Goal: Task Accomplishment & Management: Complete application form

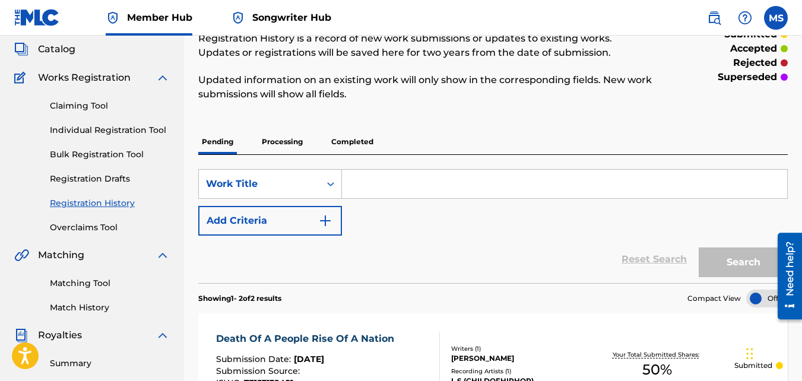
scroll to position [67, 0]
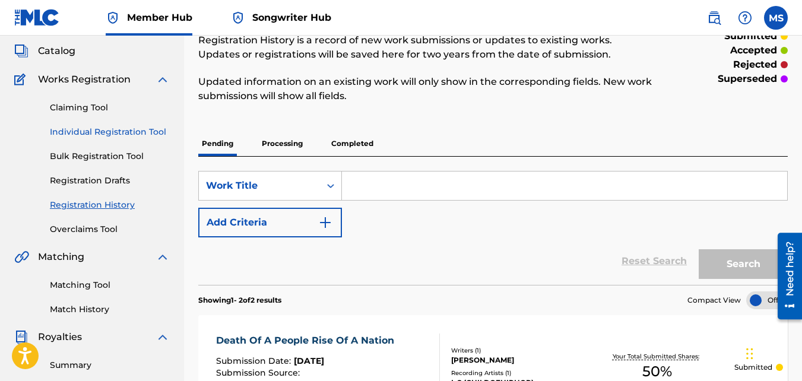
click at [77, 134] on link "Individual Registration Tool" at bounding box center [110, 132] width 120 height 12
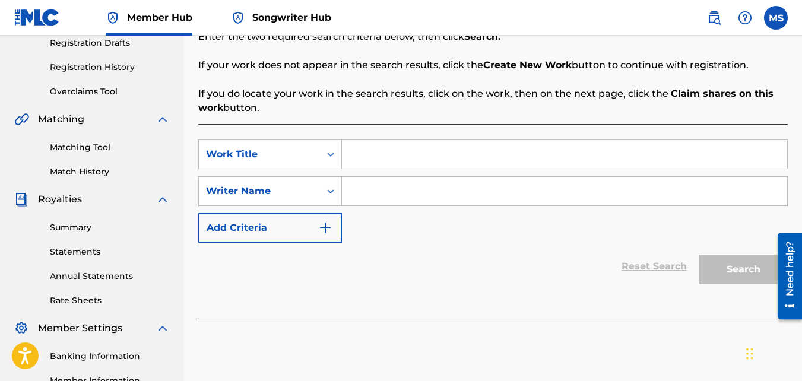
scroll to position [203, 0]
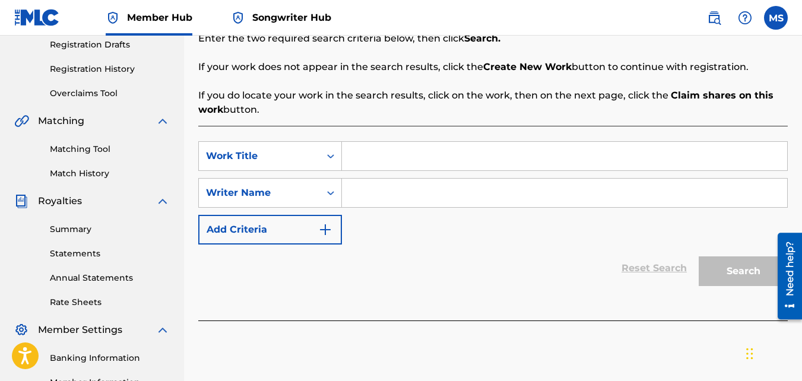
click at [373, 155] on input "Search Form" at bounding box center [564, 156] width 445 height 28
click at [401, 193] on input "Search Form" at bounding box center [564, 193] width 445 height 28
click at [436, 161] on input "[PERSON_NAME]" at bounding box center [564, 156] width 445 height 28
type input "[PERSON_NAME] tribute"
click at [427, 192] on input "Search Form" at bounding box center [564, 193] width 445 height 28
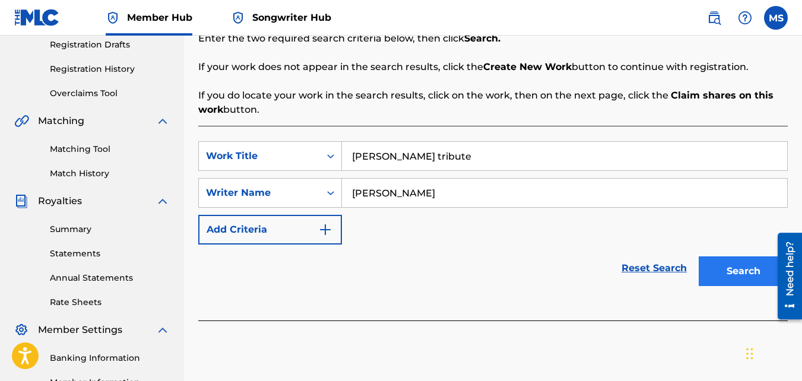
type input "[PERSON_NAME]"
click at [737, 264] on button "Search" at bounding box center [742, 271] width 89 height 30
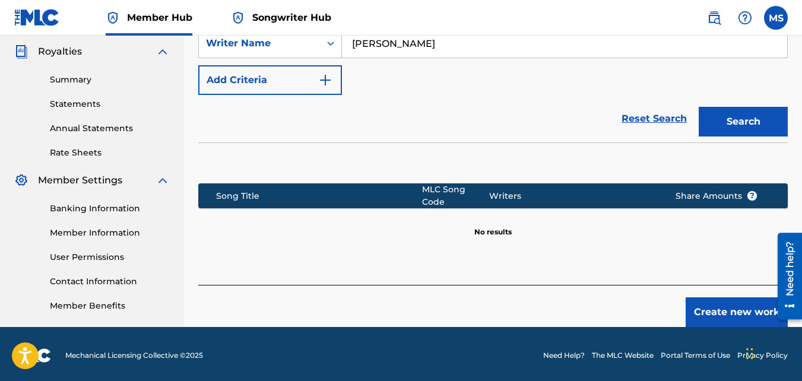
scroll to position [354, 0]
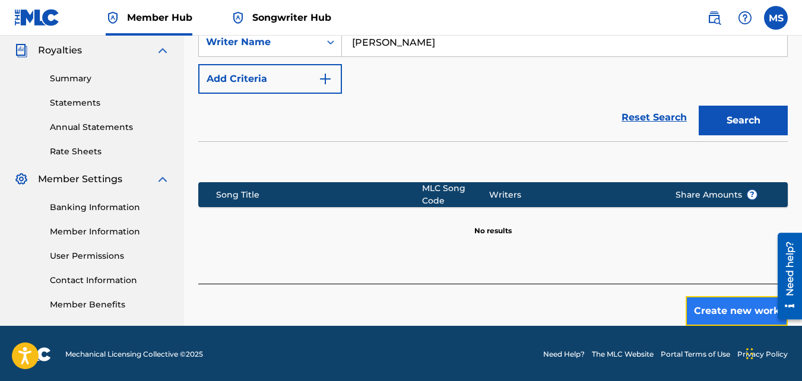
click at [708, 309] on button "Create new work" at bounding box center [736, 311] width 102 height 30
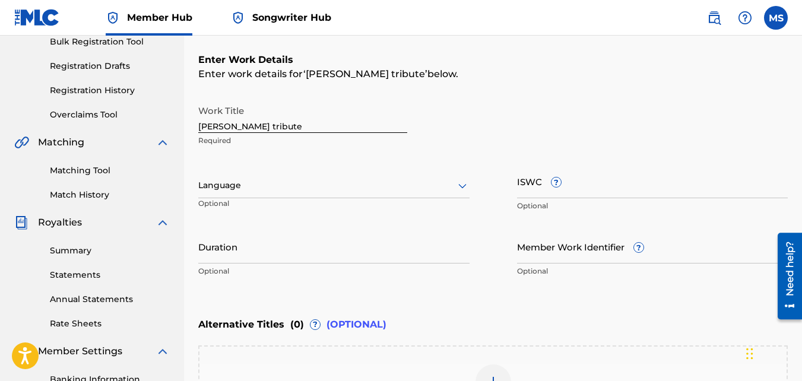
scroll to position [169, 0]
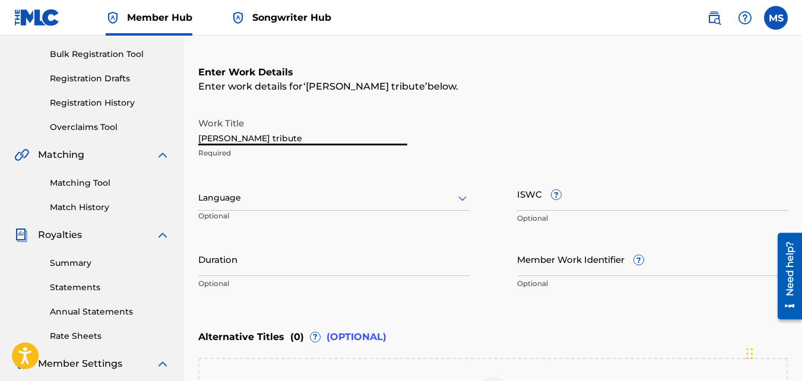
click at [289, 136] on input "[PERSON_NAME] tribute" at bounding box center [302, 129] width 209 height 34
type input "n"
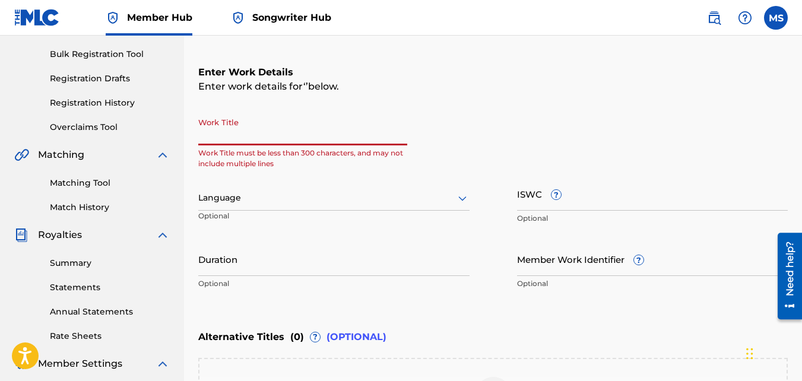
click at [274, 136] on input "Work Title" at bounding box center [302, 129] width 209 height 34
click at [265, 134] on input "Work Title" at bounding box center [302, 129] width 209 height 34
paste input "[PERSON_NAME] TRIBUTE"
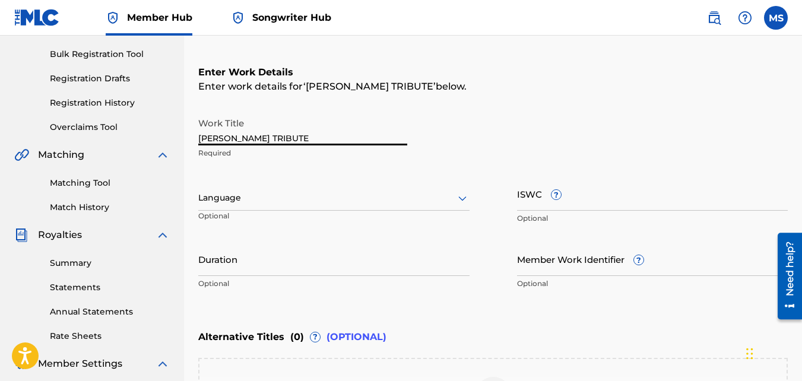
type input "[PERSON_NAME] TRIBUTE"
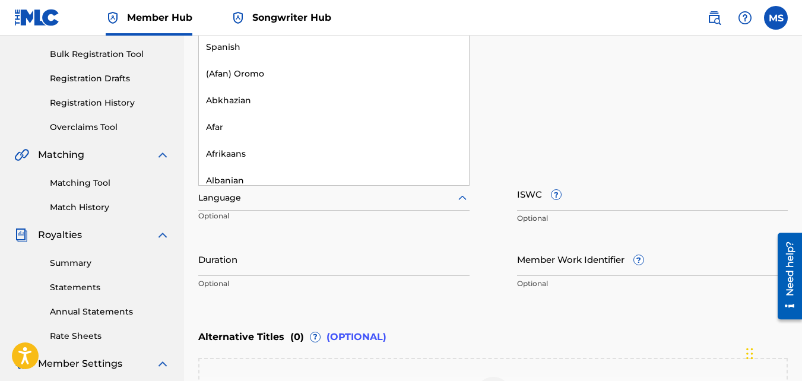
click at [277, 195] on div at bounding box center [333, 197] width 271 height 15
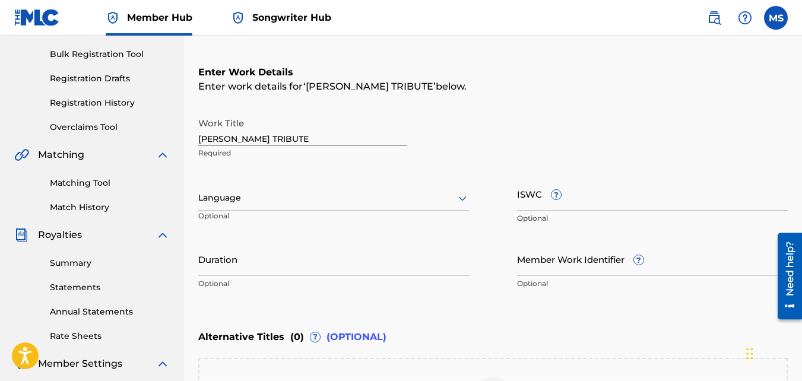
click at [263, 199] on div at bounding box center [333, 197] width 271 height 15
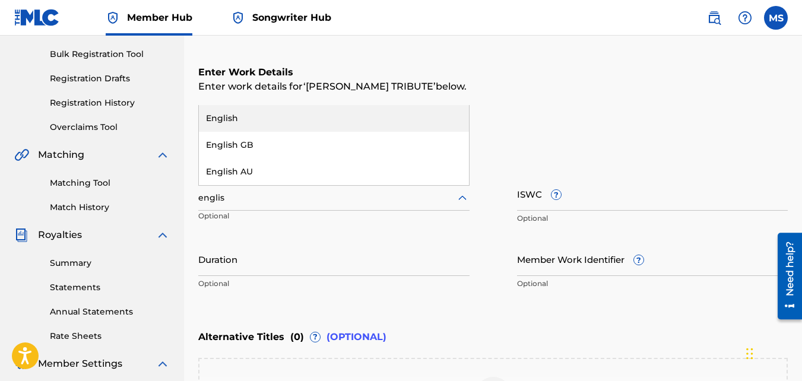
type input "english"
click at [223, 119] on div "English" at bounding box center [334, 118] width 270 height 27
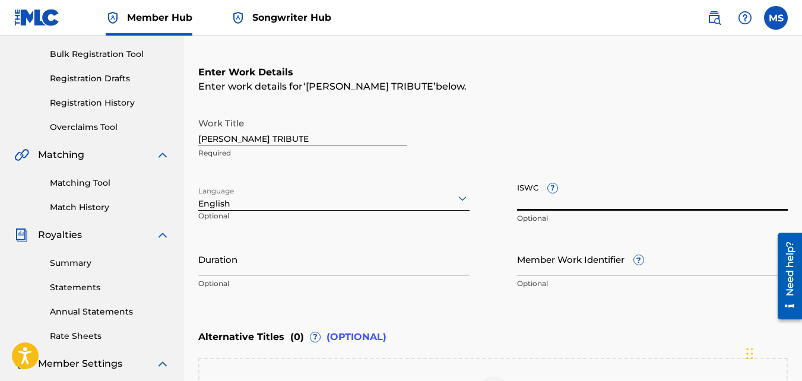
paste input "T3061402602"
type input "T3061402602"
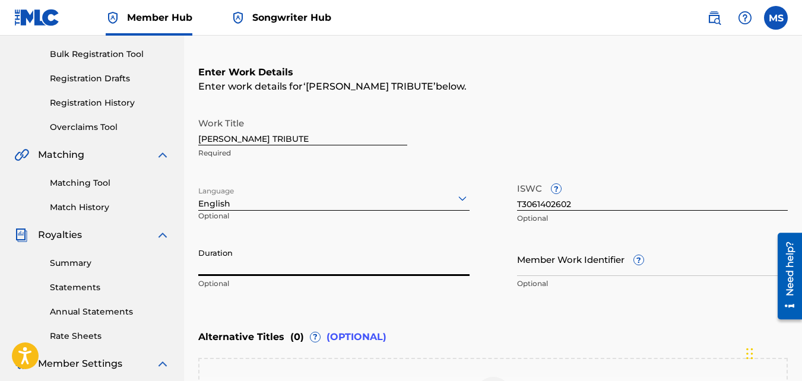
click at [364, 262] on input "Duration" at bounding box center [333, 259] width 271 height 34
type input "02:17"
click at [567, 256] on input "Member Work Identifier ?" at bounding box center [652, 259] width 271 height 34
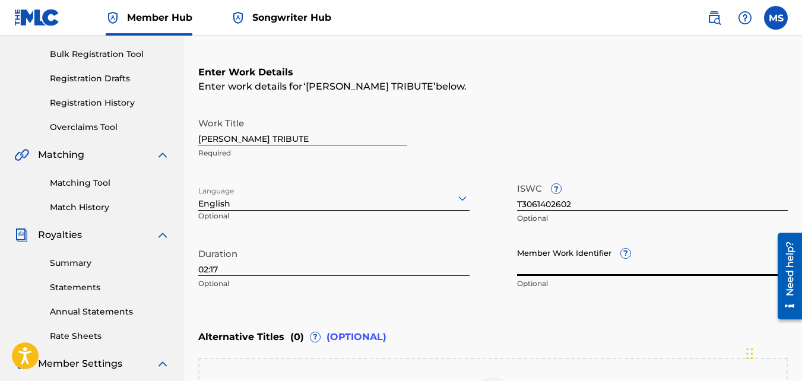
paste input "912611203"
type input "912611203"
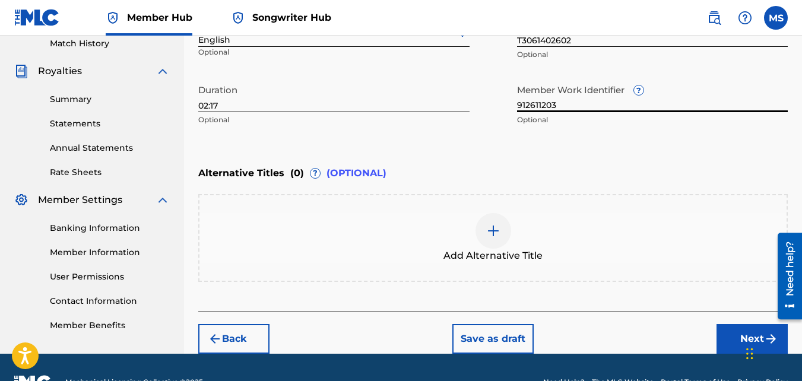
scroll to position [333, 0]
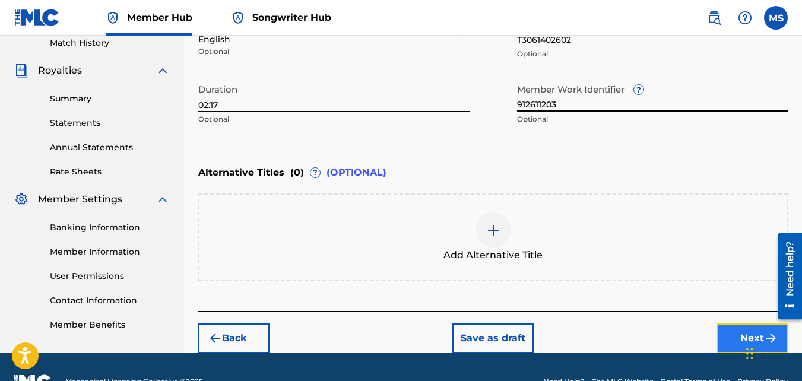
click at [732, 331] on button "Next" at bounding box center [751, 338] width 71 height 30
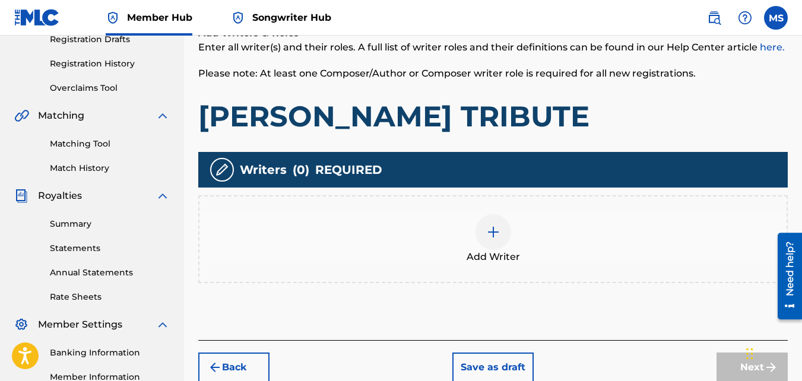
scroll to position [213, 0]
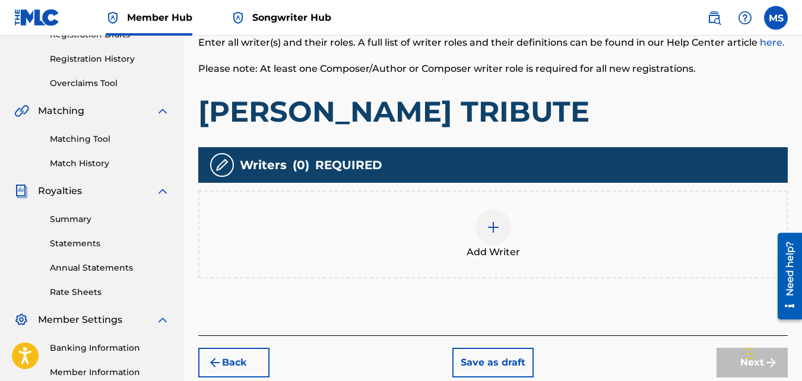
click at [499, 227] on img at bounding box center [493, 227] width 14 height 14
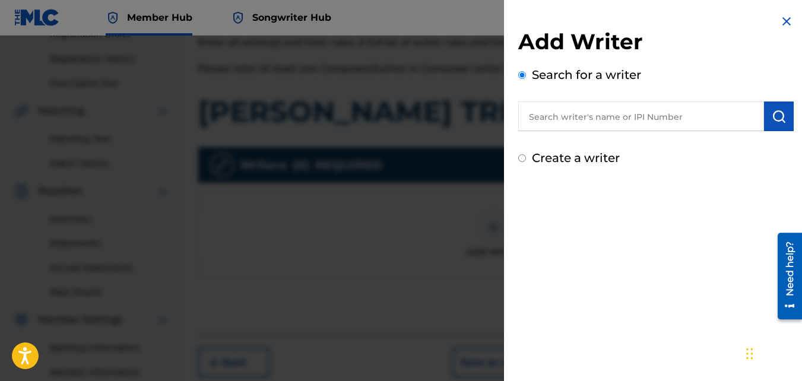
click at [647, 125] on input "text" at bounding box center [641, 116] width 246 height 30
paste input "505587740"
click at [527, 119] on input "505587740" at bounding box center [641, 116] width 246 height 30
type input "00505587740"
click at [776, 116] on img "submit" at bounding box center [778, 116] width 14 height 14
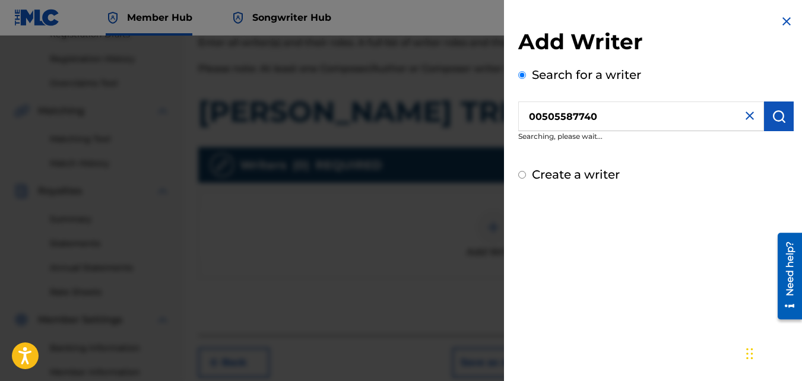
click at [636, 114] on input "00505587740" at bounding box center [641, 116] width 246 height 30
click at [772, 118] on img "submit" at bounding box center [778, 116] width 14 height 14
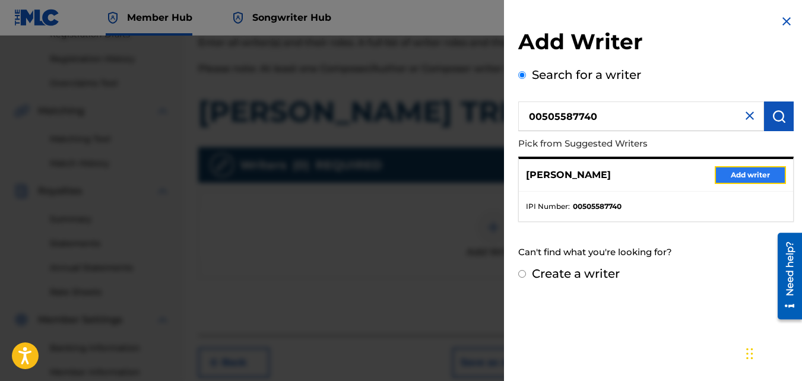
click at [739, 176] on button "Add writer" at bounding box center [749, 175] width 71 height 18
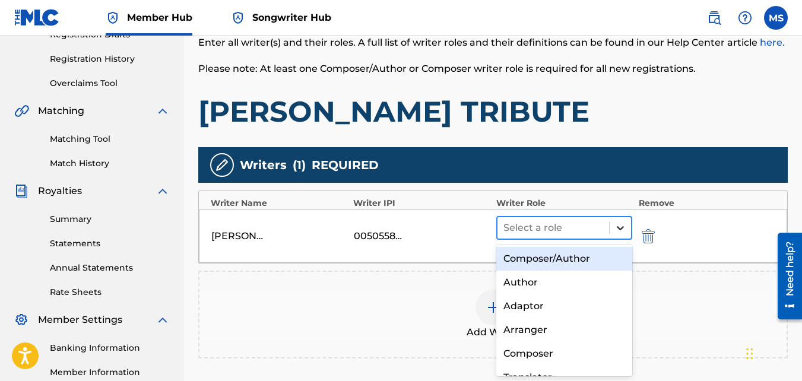
click at [620, 226] on icon at bounding box center [620, 228] width 12 height 12
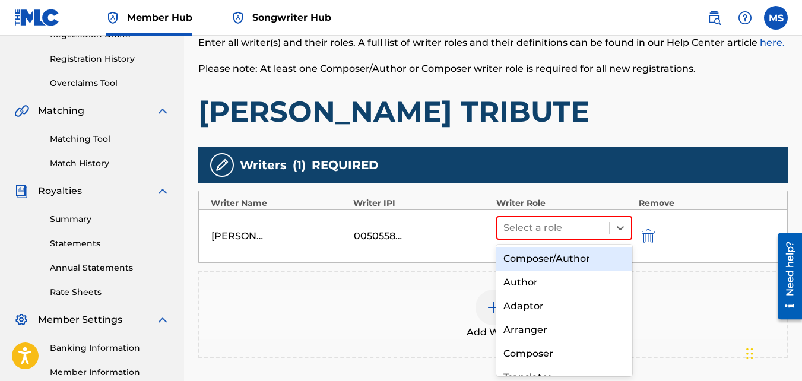
click at [570, 256] on div "Composer/Author" at bounding box center [564, 259] width 136 height 24
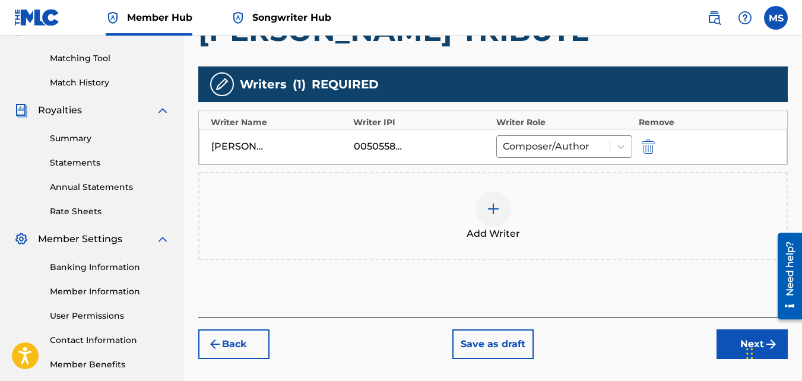
scroll to position [308, 0]
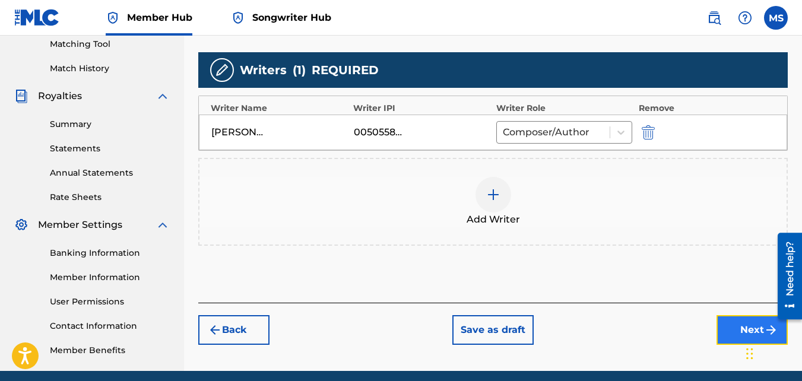
click at [729, 328] on button "Next" at bounding box center [751, 330] width 71 height 30
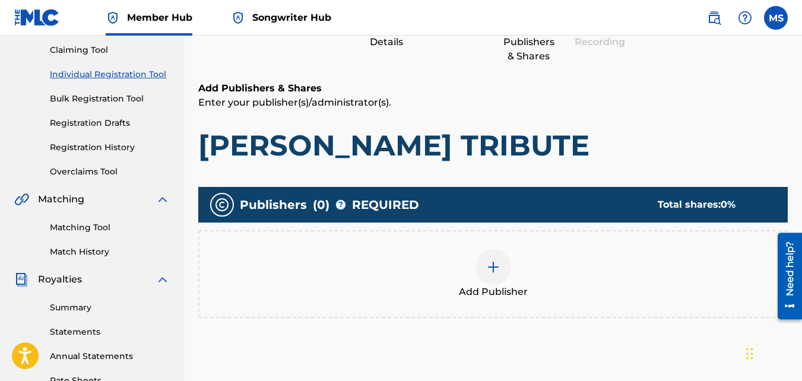
scroll to position [148, 0]
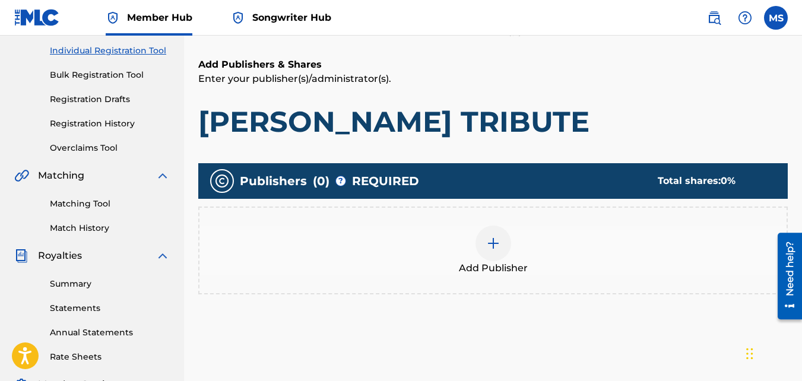
click at [497, 247] on img at bounding box center [493, 243] width 14 height 14
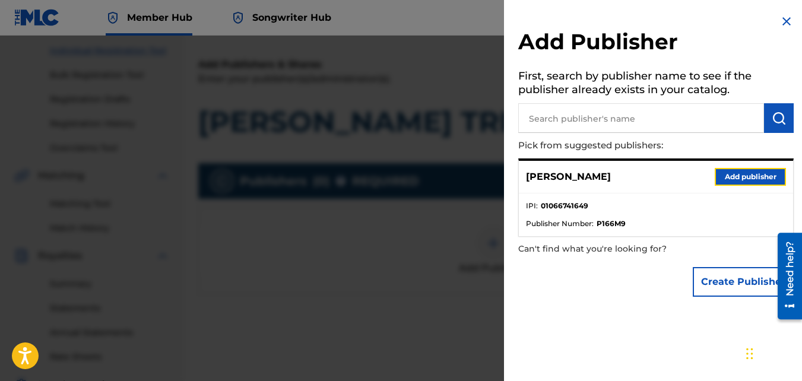
click at [740, 175] on button "Add publisher" at bounding box center [749, 177] width 71 height 18
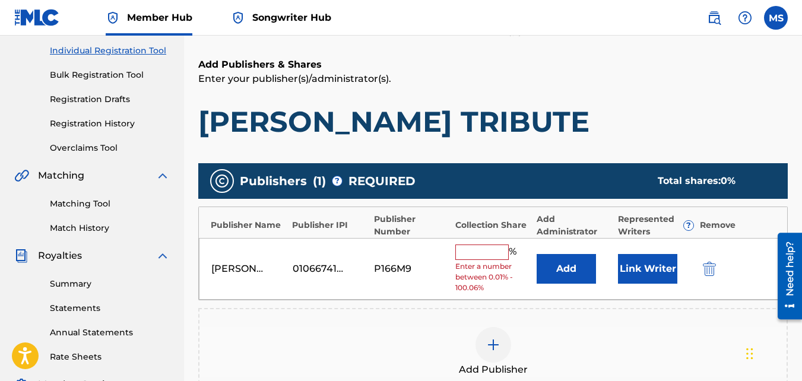
click at [471, 256] on input "text" at bounding box center [481, 251] width 53 height 15
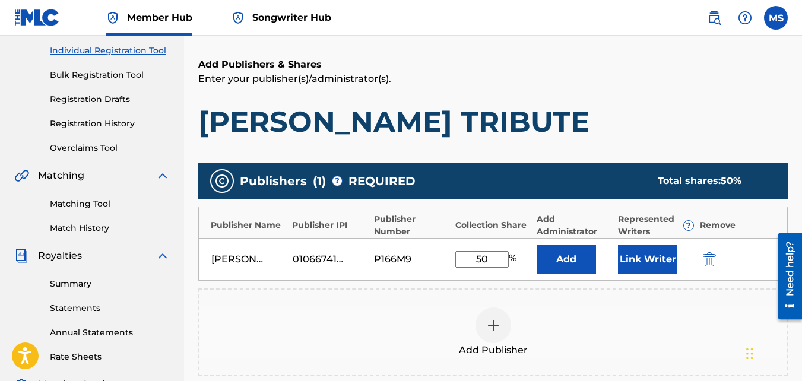
type input "50"
click at [536, 244] on button "Add" at bounding box center [565, 259] width 59 height 30
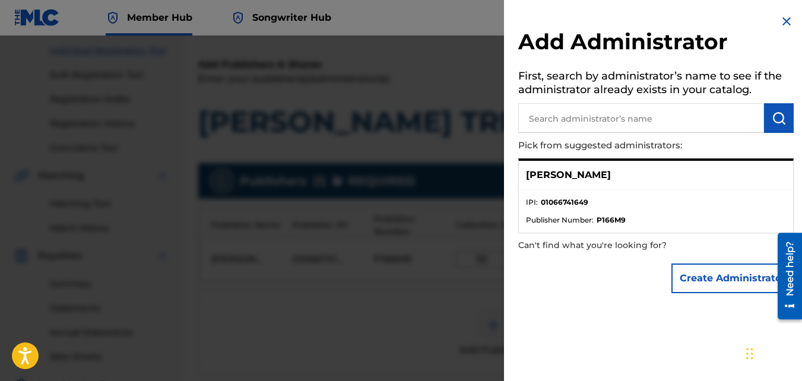
click at [620, 183] on div "[PERSON_NAME]" at bounding box center [656, 175] width 274 height 29
drag, startPoint x: 620, startPoint y: 183, endPoint x: 703, endPoint y: 183, distance: 83.7
click at [703, 183] on div "[PERSON_NAME]" at bounding box center [656, 175] width 274 height 29
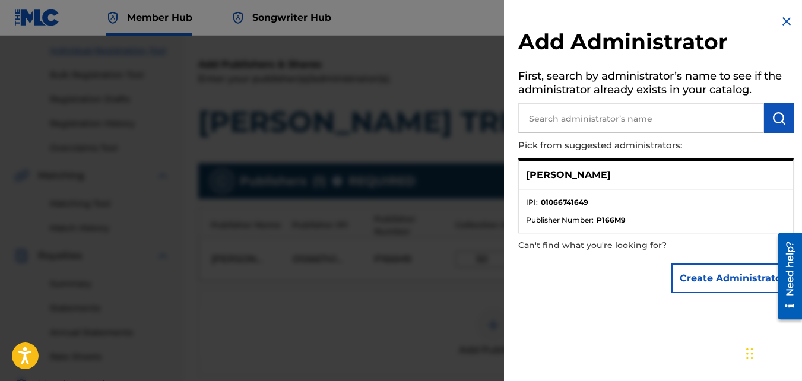
click at [783, 23] on img at bounding box center [786, 21] width 14 height 14
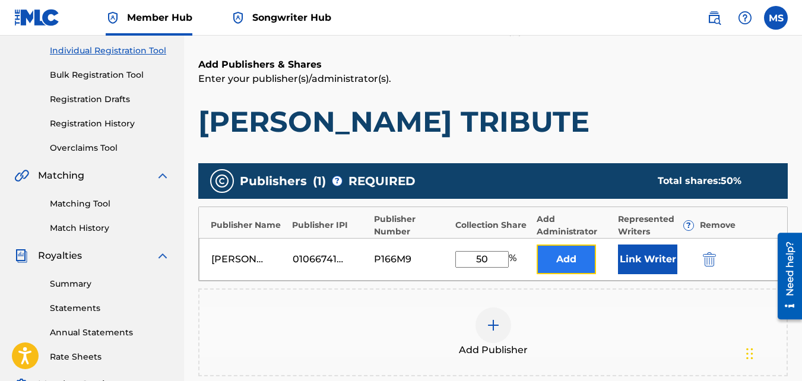
click at [574, 256] on button "Add" at bounding box center [565, 259] width 59 height 30
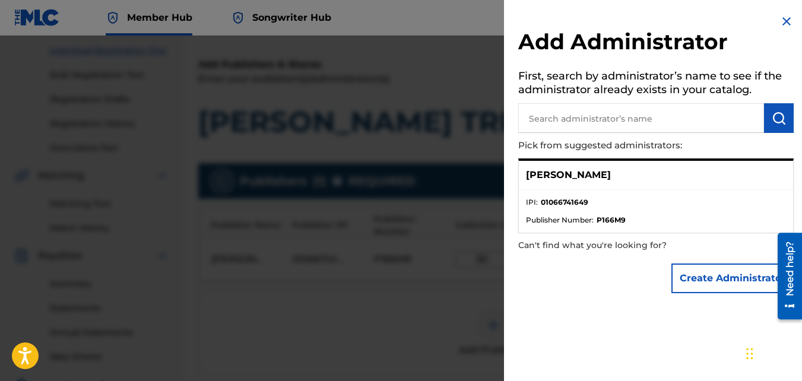
click at [780, 21] on img at bounding box center [786, 21] width 14 height 14
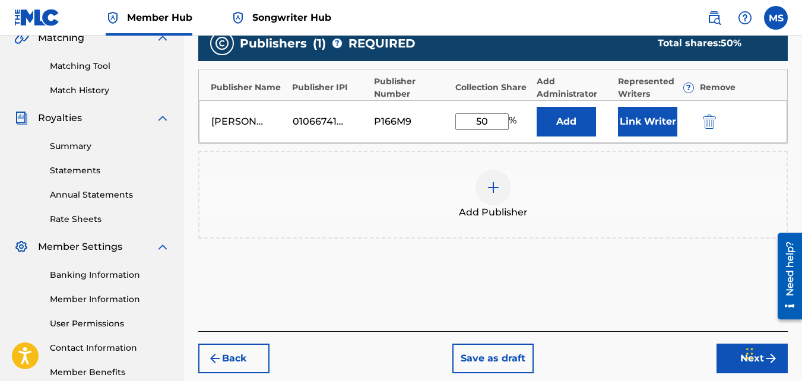
scroll to position [291, 0]
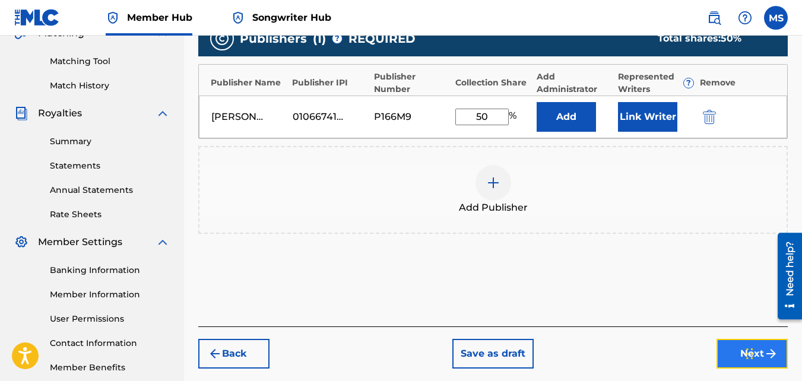
click at [724, 350] on button "Next" at bounding box center [751, 354] width 71 height 30
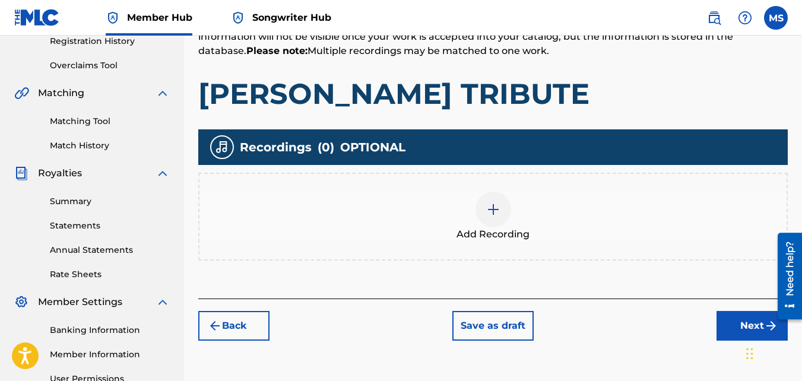
click at [724, 350] on div "Register Work Search Enter Work Details Add Writers Add Publishers & Shares Add…" at bounding box center [493, 141] width 618 height 614
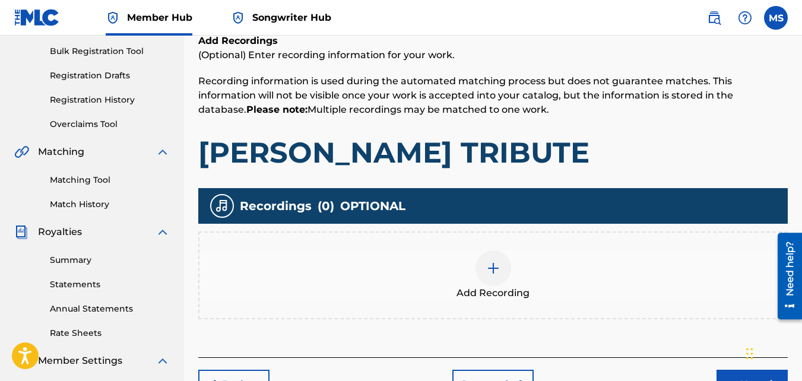
scroll to position [196, 0]
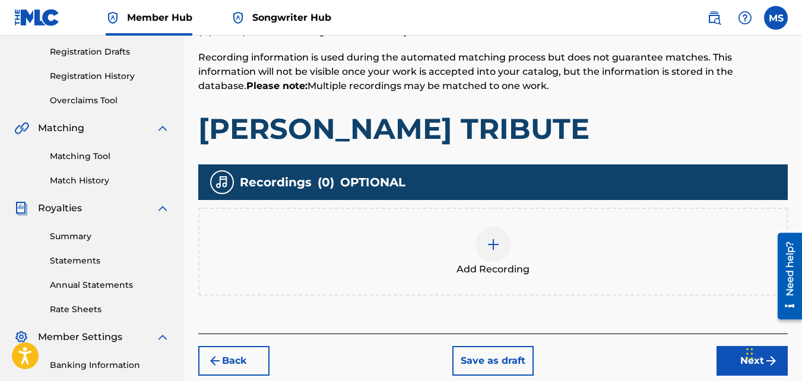
click at [474, 250] on div "Add Recording" at bounding box center [492, 252] width 587 height 50
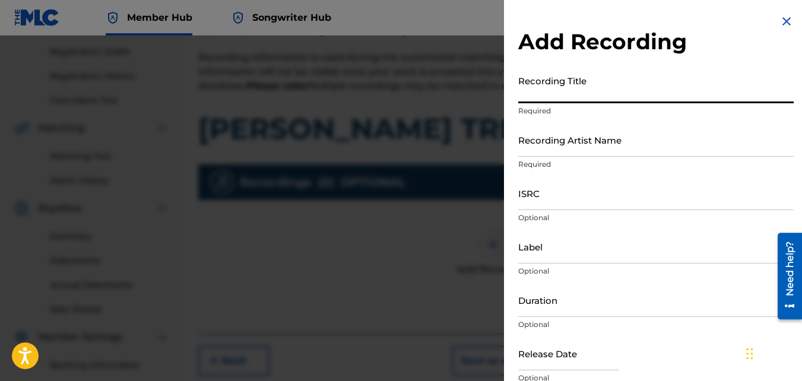
click at [611, 88] on input "Recording Title" at bounding box center [655, 86] width 275 height 34
paste input "[PERSON_NAME] TRIBUTE"
type input "[PERSON_NAME] TRIBUTE"
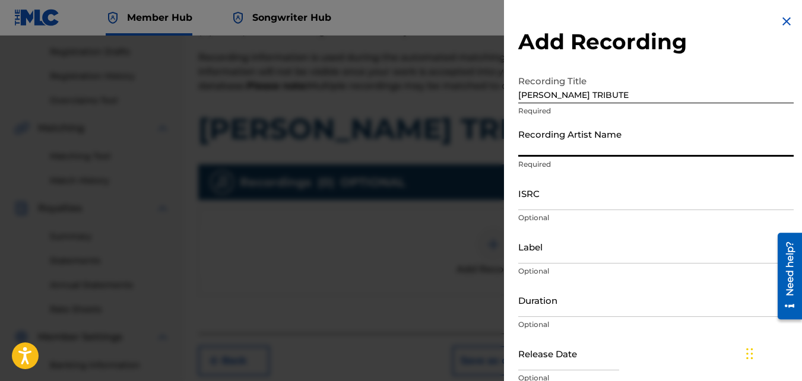
paste input "L.S.CHILDOFHIPHOP"
type input "L.S.CHILDOFHIPHOP"
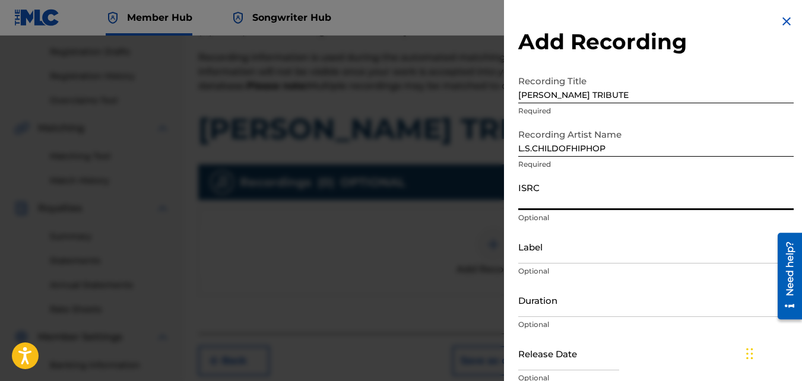
paste input "QMEU32102618"
type input "QMEU32102618"
click at [526, 299] on input "Duration" at bounding box center [655, 300] width 275 height 34
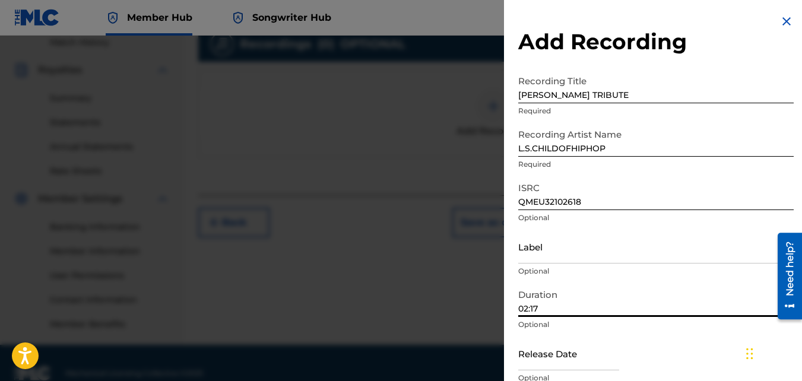
scroll to position [355, 0]
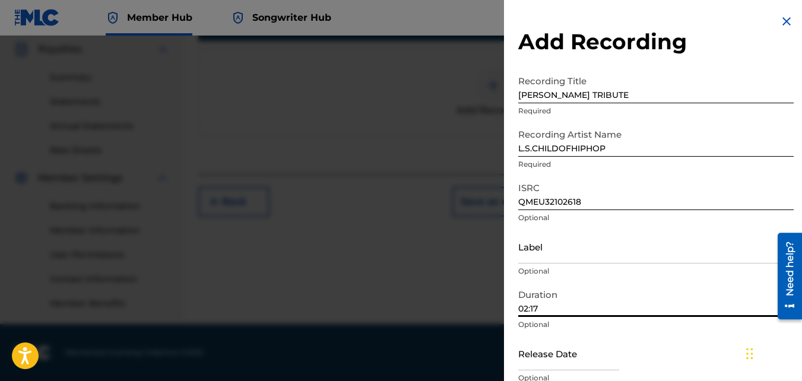
type input "02:17"
click at [475, 199] on div at bounding box center [401, 226] width 802 height 381
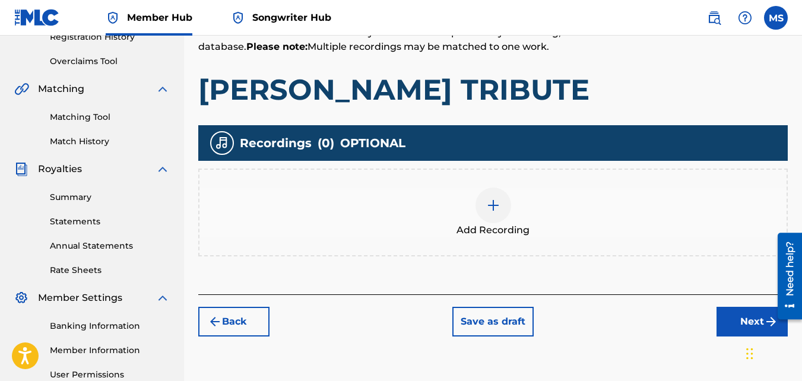
scroll to position [236, 0]
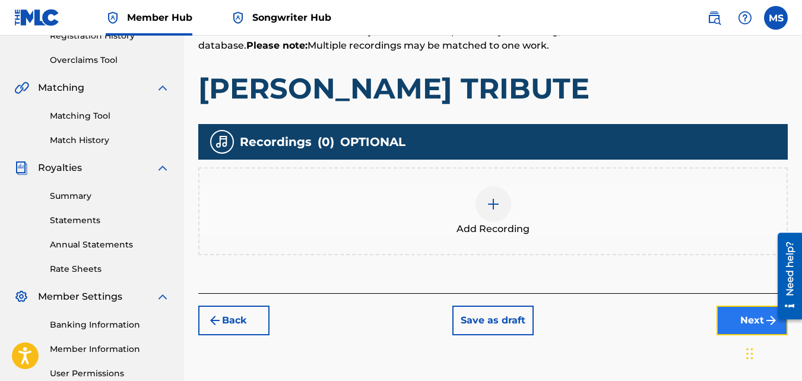
click at [726, 325] on button "Next" at bounding box center [751, 321] width 71 height 30
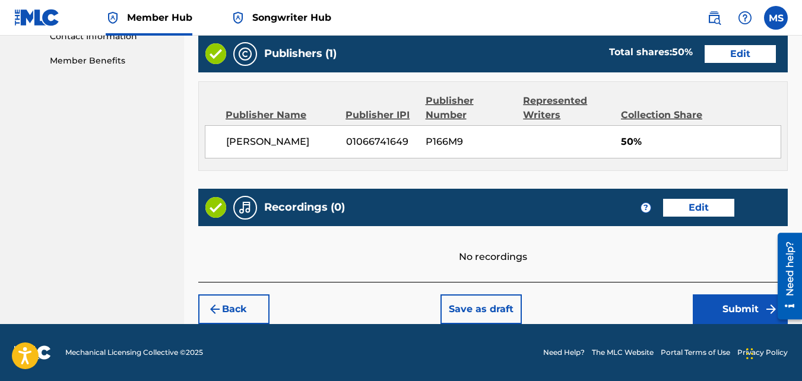
scroll to position [612, 0]
click at [725, 313] on button "Submit" at bounding box center [740, 309] width 95 height 30
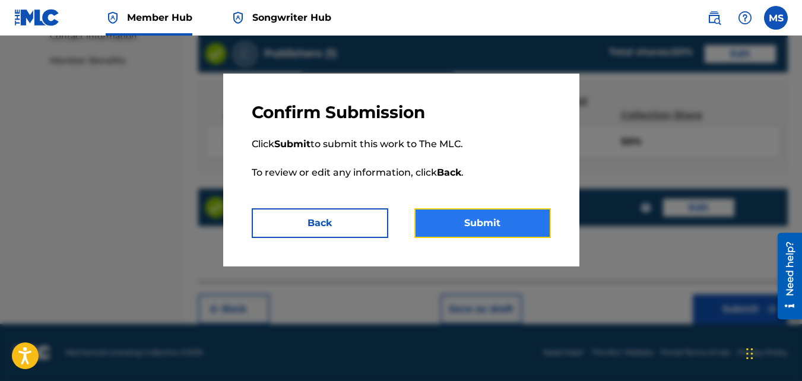
click at [503, 223] on button "Submit" at bounding box center [482, 223] width 136 height 30
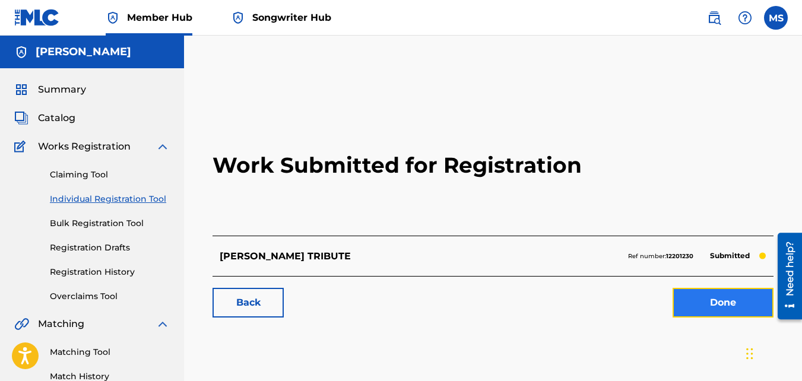
click at [704, 303] on link "Done" at bounding box center [722, 303] width 101 height 30
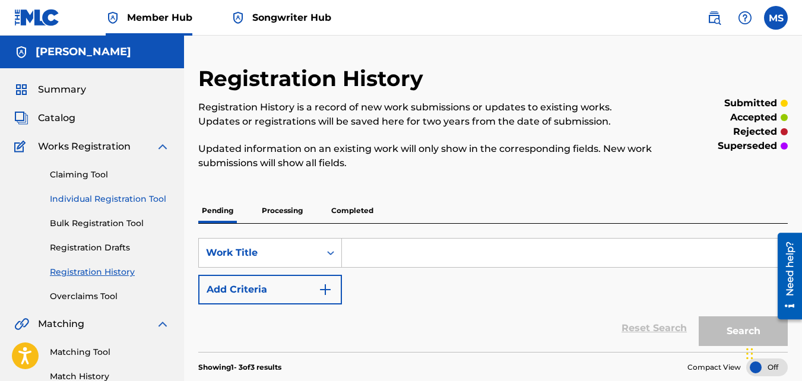
click at [90, 199] on link "Individual Registration Tool" at bounding box center [110, 199] width 120 height 12
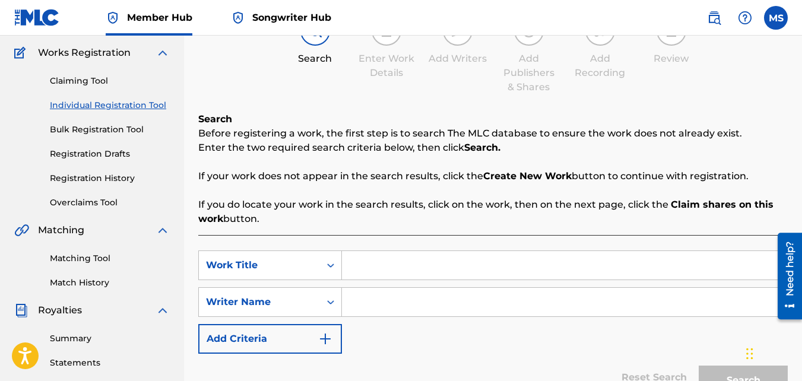
scroll to position [97, 0]
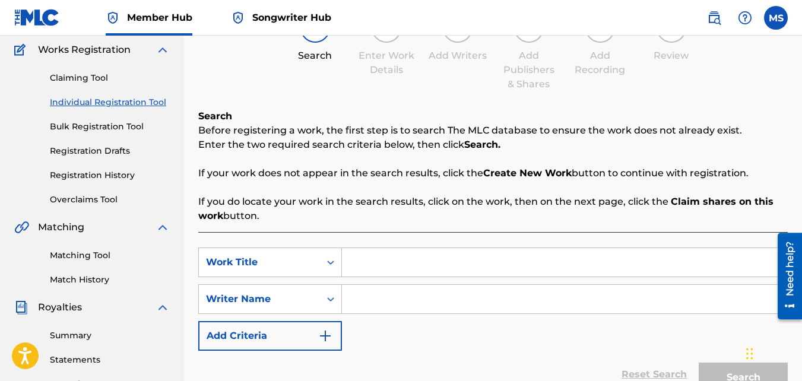
click at [402, 261] on input "Search Form" at bounding box center [564, 262] width 445 height 28
type input "No Better Love"
click at [396, 300] on input "Search Form" at bounding box center [564, 299] width 445 height 28
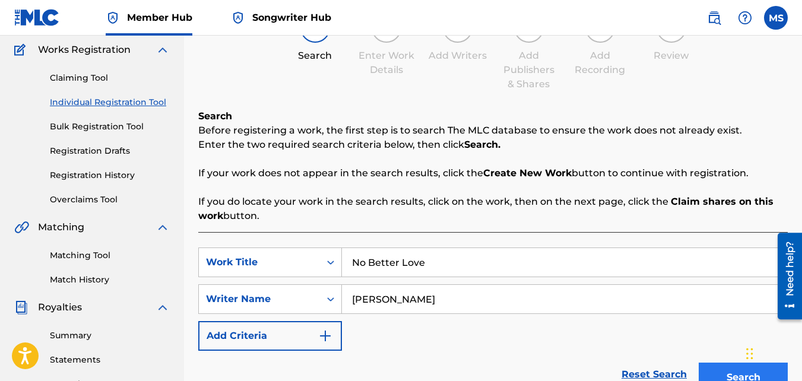
type input "[PERSON_NAME]"
click at [711, 369] on button "Search" at bounding box center [742, 378] width 89 height 30
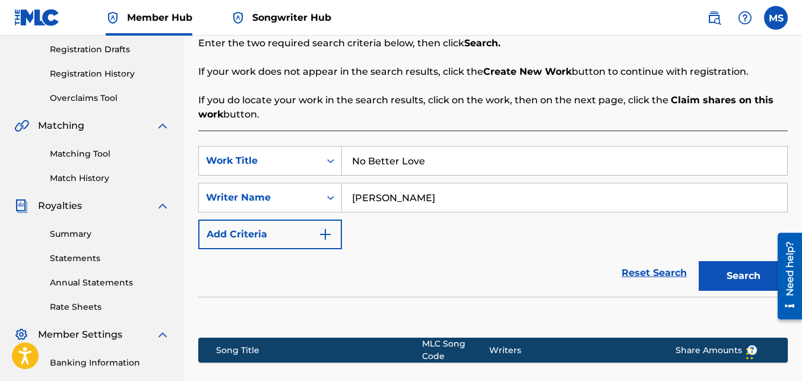
scroll to position [203, 0]
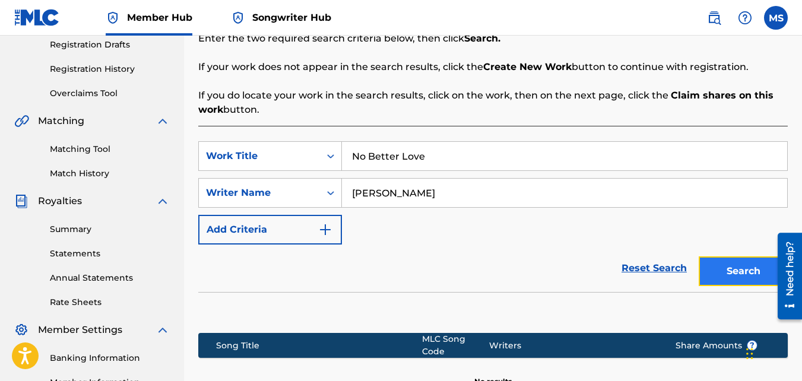
click at [732, 269] on button "Search" at bounding box center [742, 271] width 89 height 30
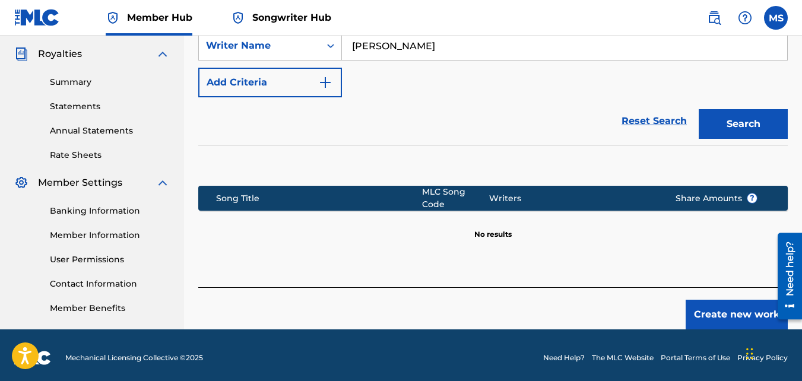
scroll to position [355, 0]
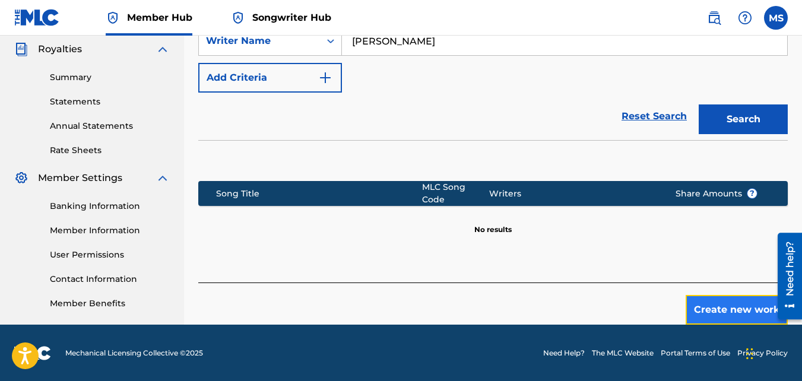
click at [706, 300] on button "Create new work" at bounding box center [736, 310] width 102 height 30
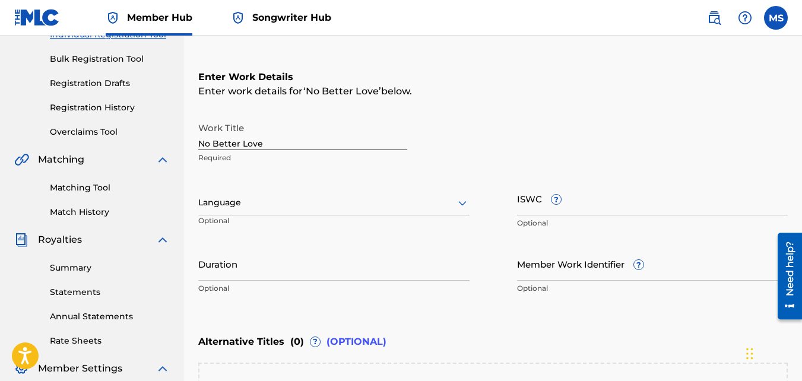
scroll to position [167, 0]
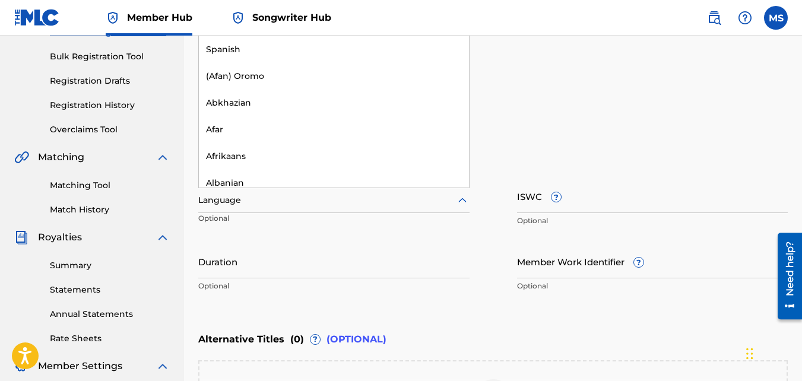
click at [366, 193] on div at bounding box center [333, 200] width 271 height 15
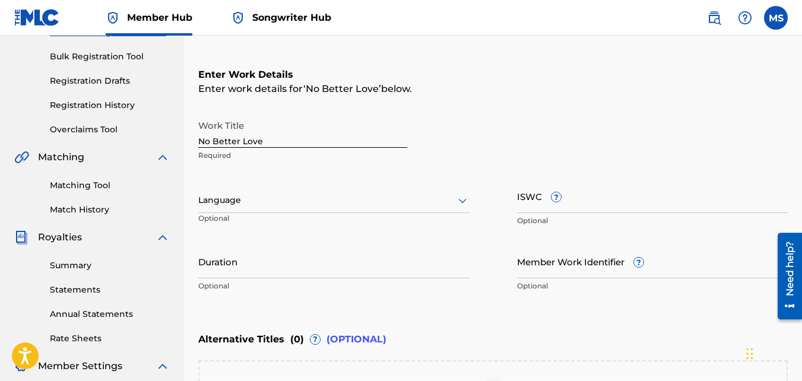
click at [333, 205] on div at bounding box center [333, 200] width 271 height 15
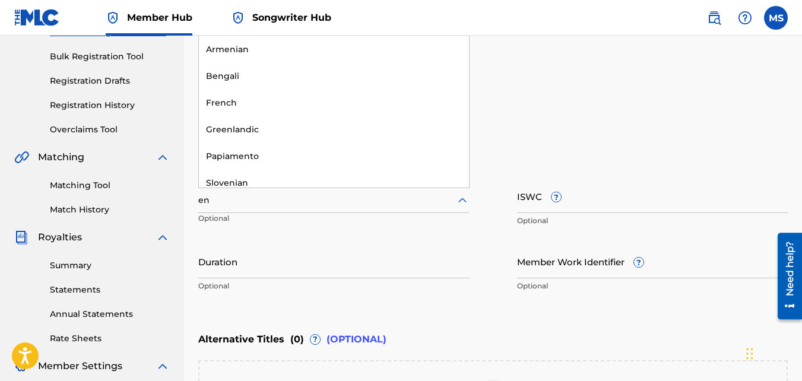
type input "eng"
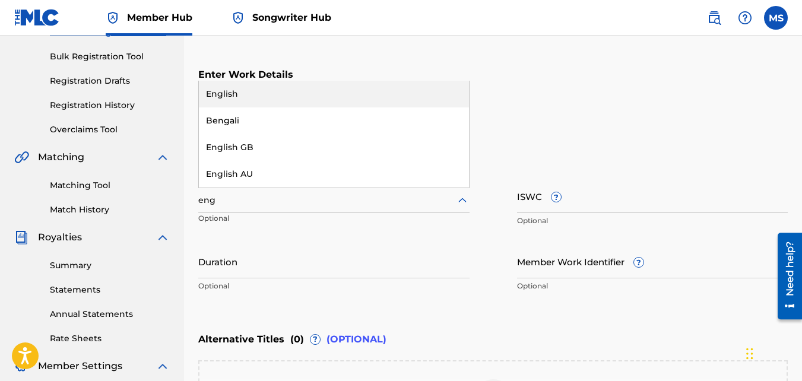
click at [250, 92] on div "English" at bounding box center [334, 94] width 270 height 27
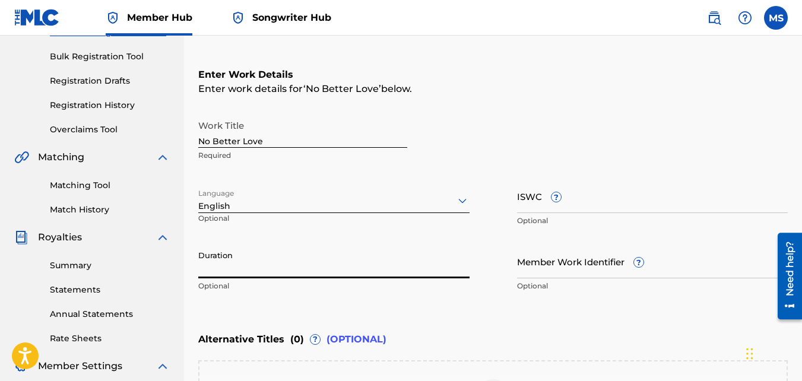
click at [336, 261] on input "Duration" at bounding box center [333, 261] width 271 height 34
type input "04:16"
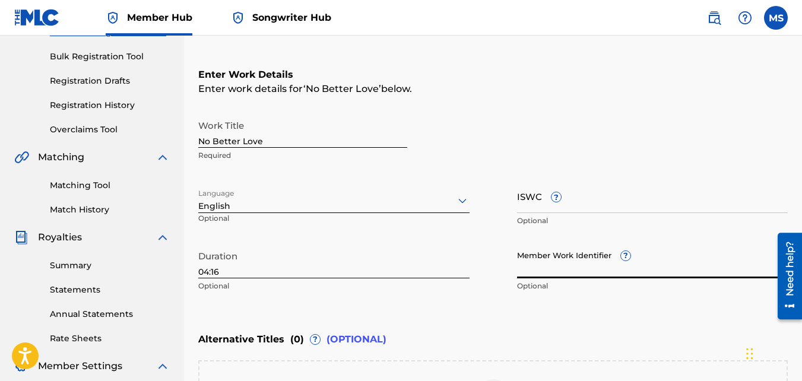
click at [580, 268] on input "Member Work Identifier ?" at bounding box center [652, 261] width 271 height 34
paste input "932342324"
type input "932342324"
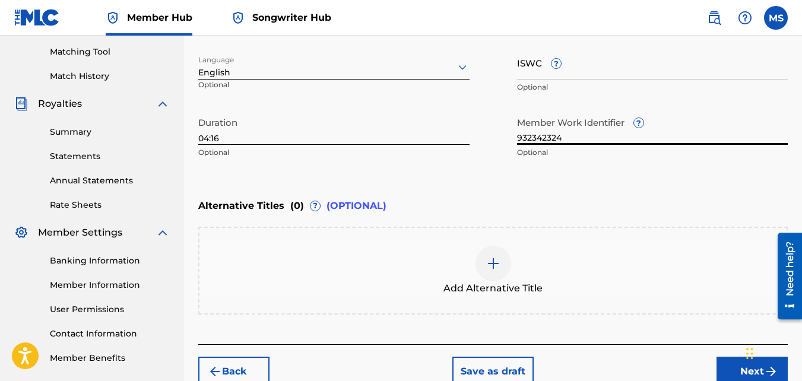
scroll to position [363, 0]
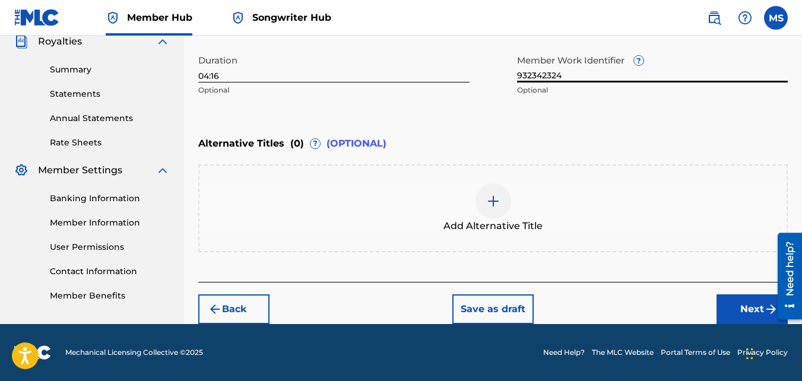
drag, startPoint x: 805, startPoint y: 166, endPoint x: 14, endPoint y: 57, distance: 798.5
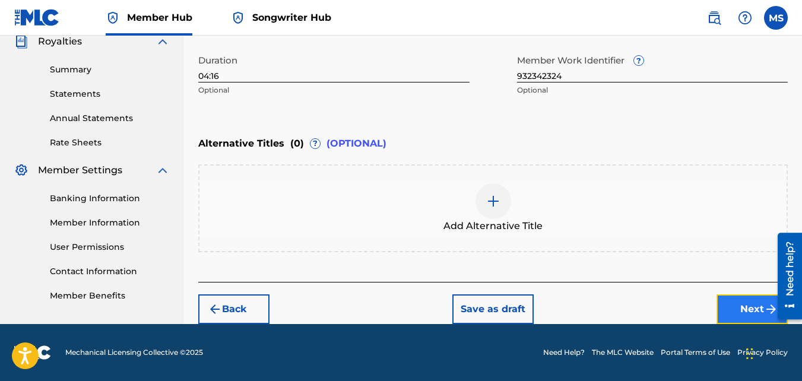
click at [733, 313] on button "Next" at bounding box center [751, 309] width 71 height 30
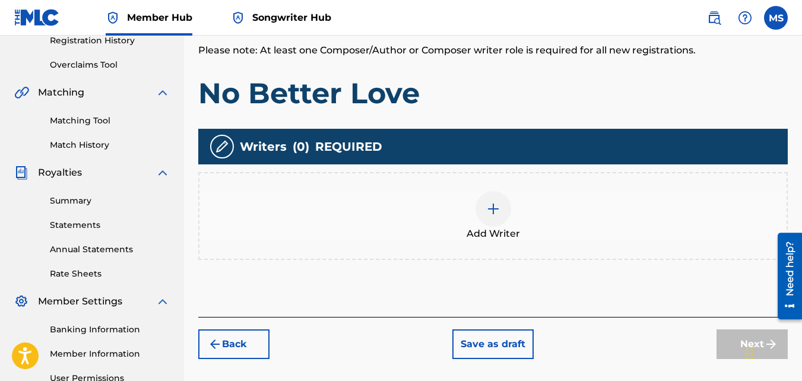
scroll to position [235, 0]
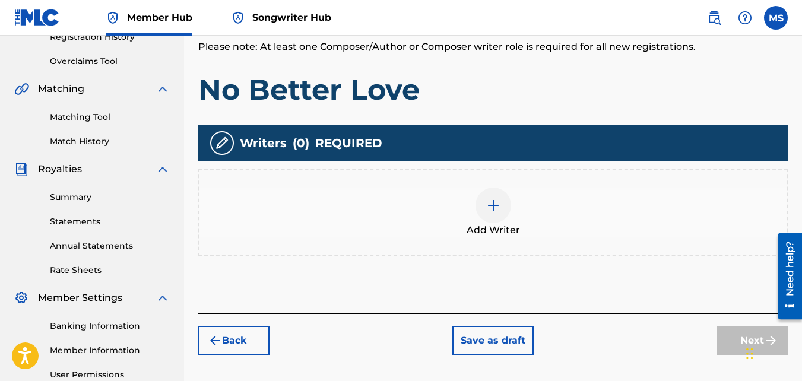
click at [501, 212] on div at bounding box center [493, 206] width 36 height 36
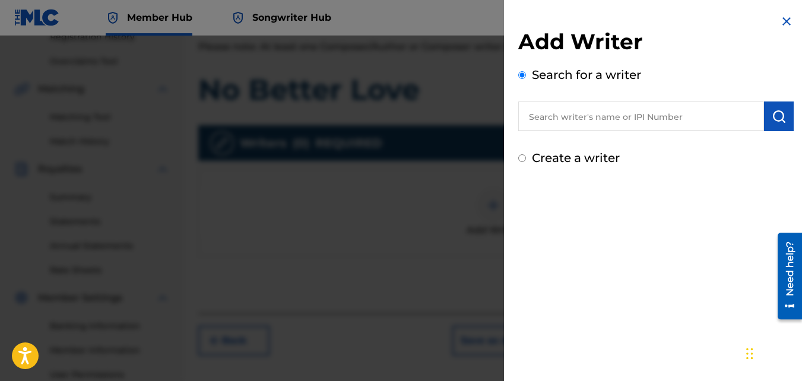
click at [581, 113] on input "text" at bounding box center [641, 116] width 246 height 30
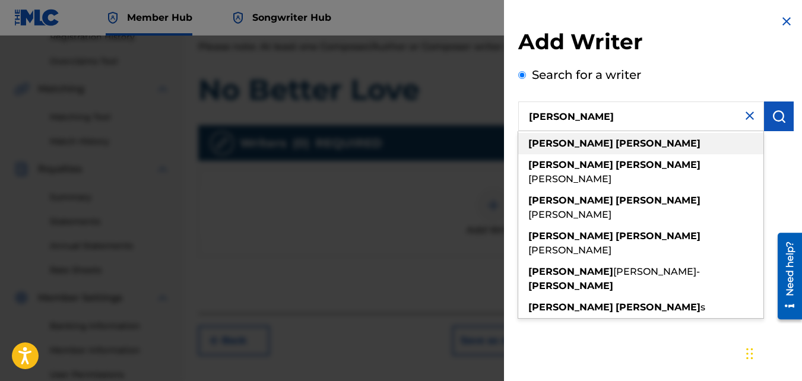
click at [615, 141] on strong "[PERSON_NAME]" at bounding box center [657, 143] width 85 height 11
type input "[PERSON_NAME]"
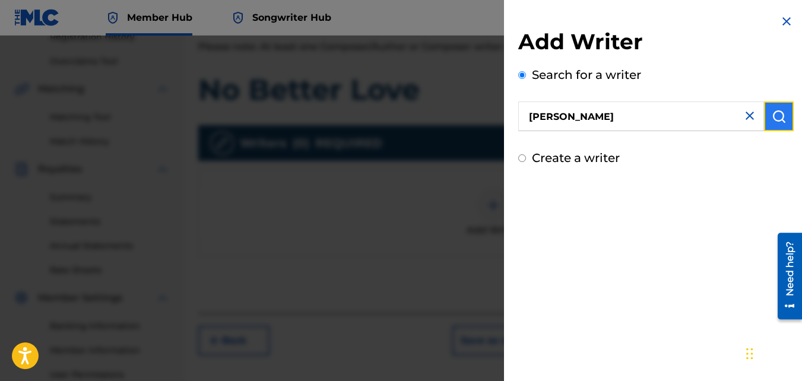
click at [774, 118] on img "submit" at bounding box center [778, 116] width 14 height 14
click at [773, 121] on img "submit" at bounding box center [778, 116] width 14 height 14
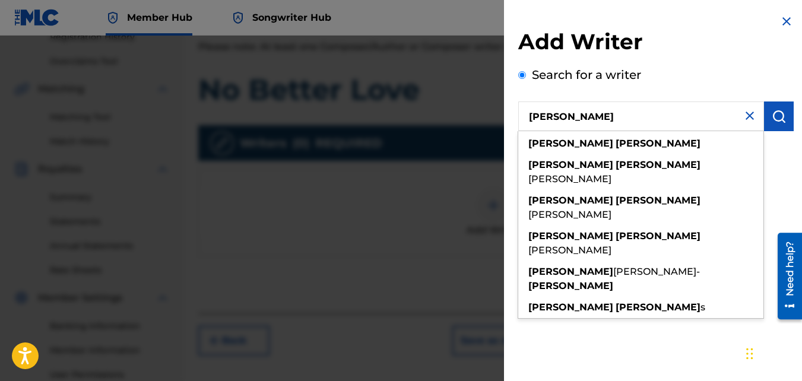
drag, startPoint x: 603, startPoint y: 116, endPoint x: 531, endPoint y: 114, distance: 72.4
click at [531, 114] on input "[PERSON_NAME]" at bounding box center [641, 116] width 246 height 30
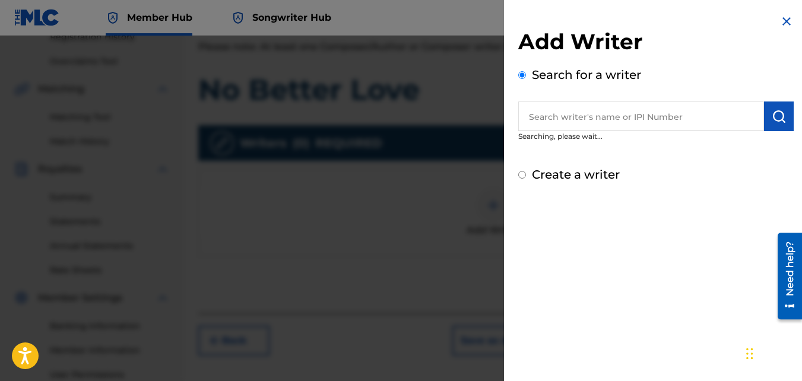
paste input "505587740"
click at [528, 116] on input "505587740" at bounding box center [641, 116] width 246 height 30
type input "00505587740"
click at [771, 123] on button "submit" at bounding box center [779, 116] width 30 height 30
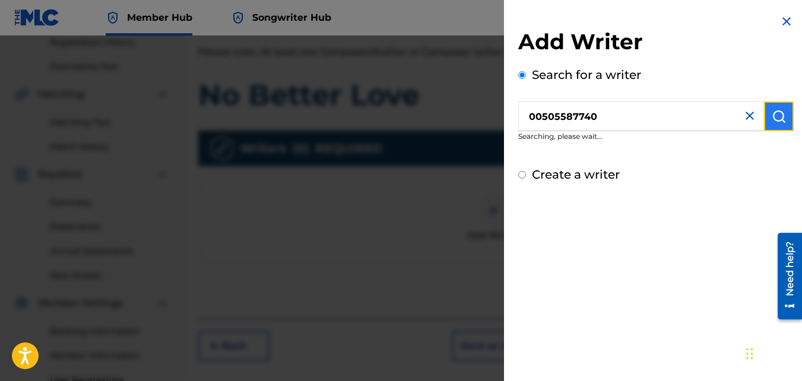
click at [774, 112] on img "submit" at bounding box center [778, 116] width 14 height 14
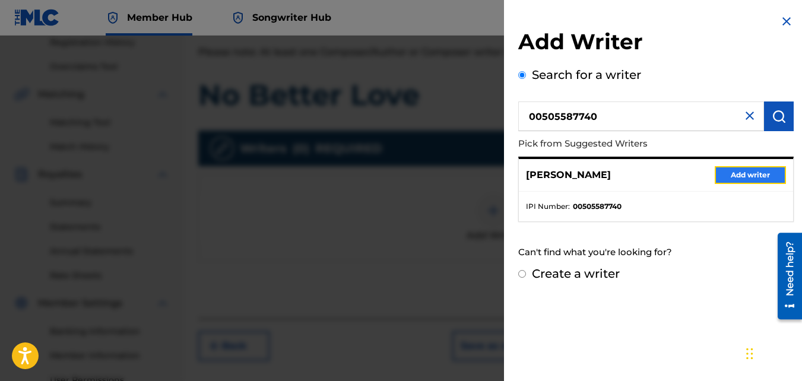
click at [747, 174] on button "Add writer" at bounding box center [749, 175] width 71 height 18
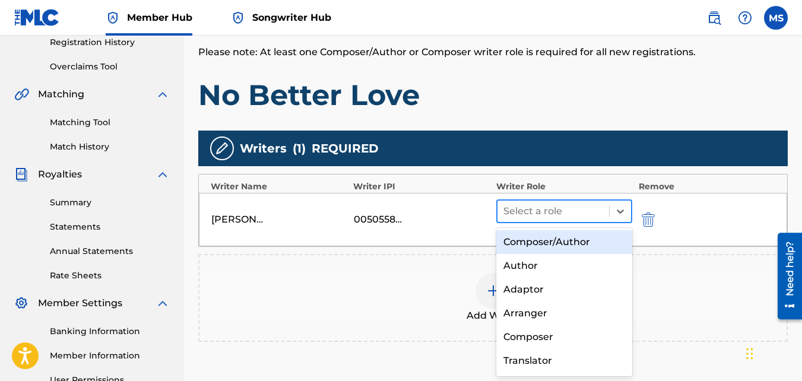
click at [571, 209] on div at bounding box center [553, 211] width 100 height 17
click at [556, 238] on div "Composer/Author" at bounding box center [564, 242] width 136 height 24
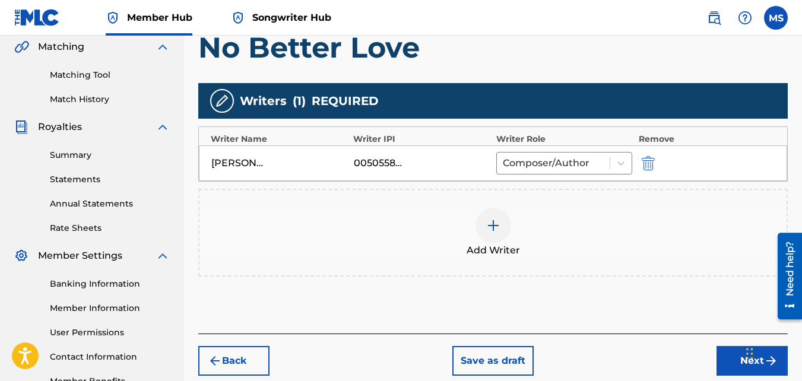
scroll to position [301, 0]
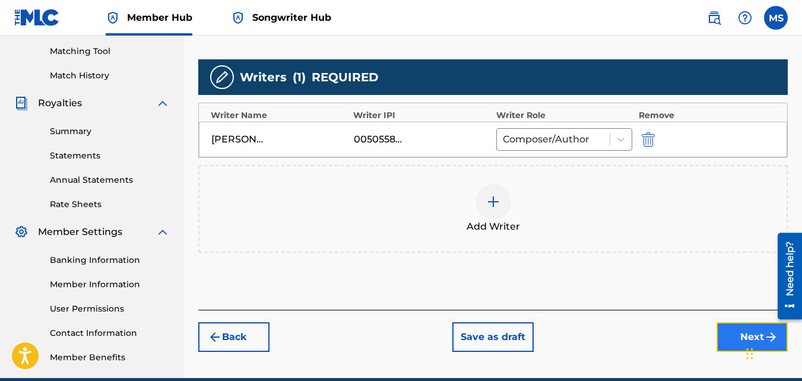
click at [732, 335] on button "Next" at bounding box center [751, 337] width 71 height 30
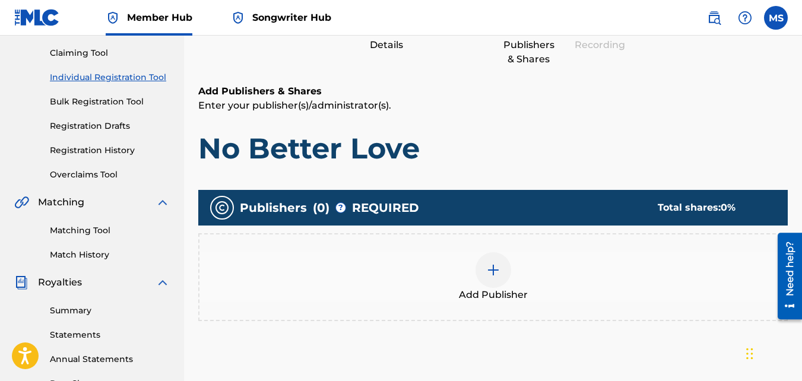
scroll to position [53, 0]
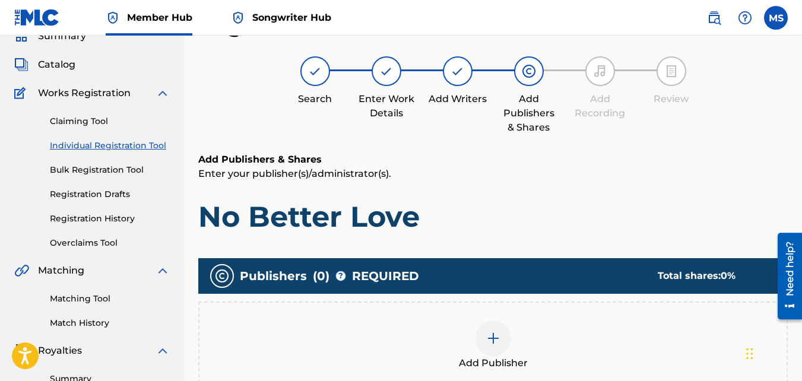
click at [507, 335] on div at bounding box center [493, 338] width 36 height 36
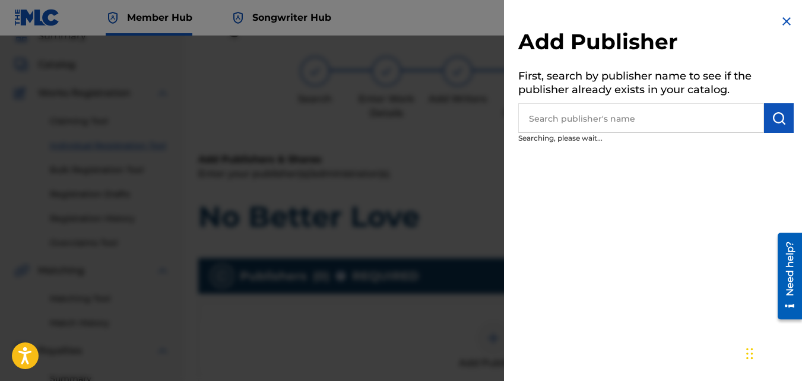
click at [620, 115] on input "text" at bounding box center [641, 118] width 246 height 30
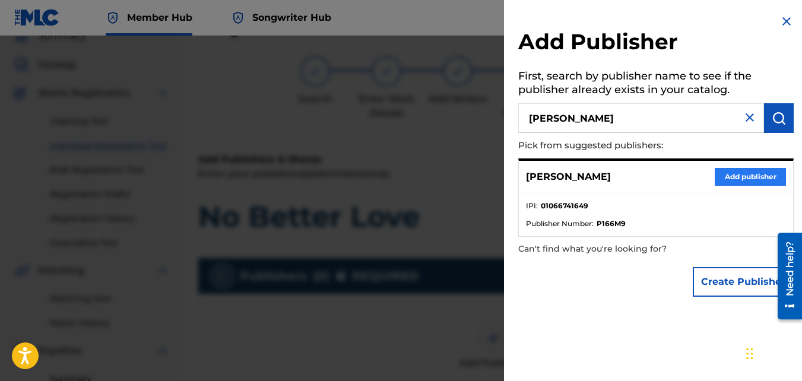
type input "[PERSON_NAME]"
click at [721, 174] on button "Add publisher" at bounding box center [749, 177] width 71 height 18
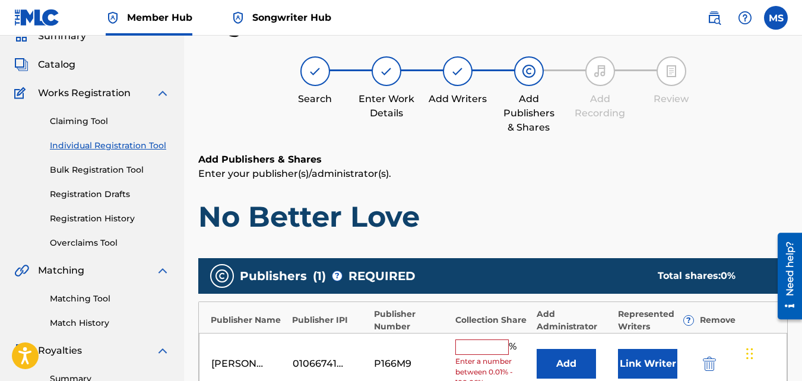
click at [750, 140] on div "Register Work Search Enter Work Details Add Writers Add Publishers & Shares Add…" at bounding box center [492, 319] width 589 height 614
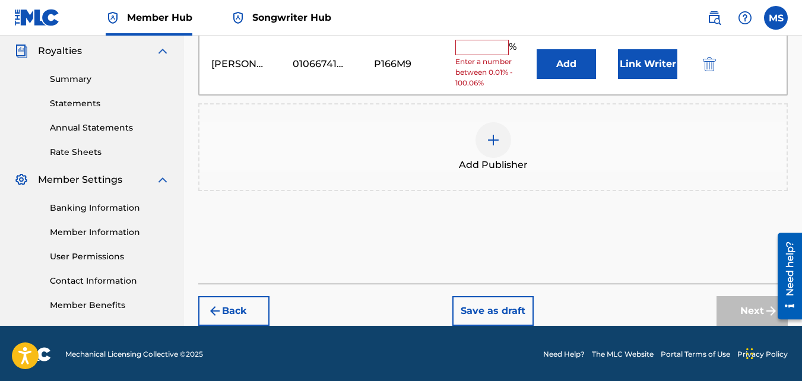
scroll to position [355, 0]
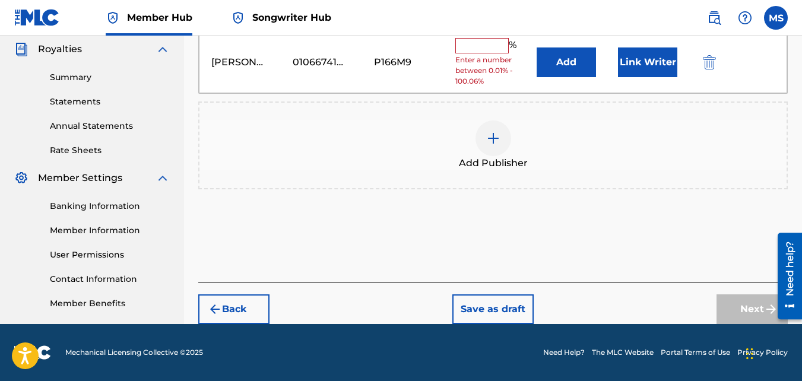
click at [475, 43] on input "text" at bounding box center [481, 45] width 53 height 15
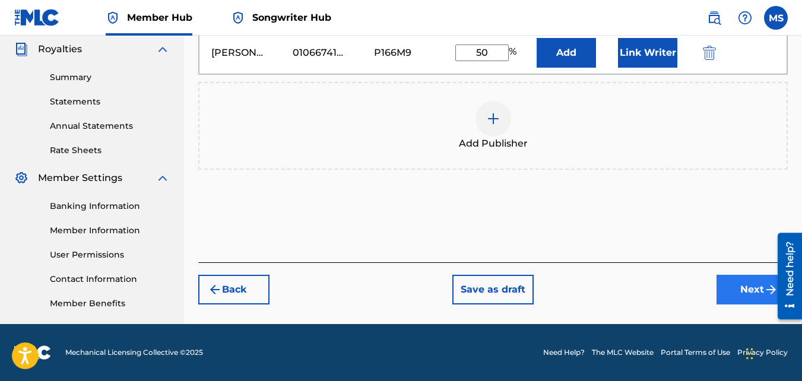
type input "50"
click at [738, 282] on button "Next" at bounding box center [751, 290] width 71 height 30
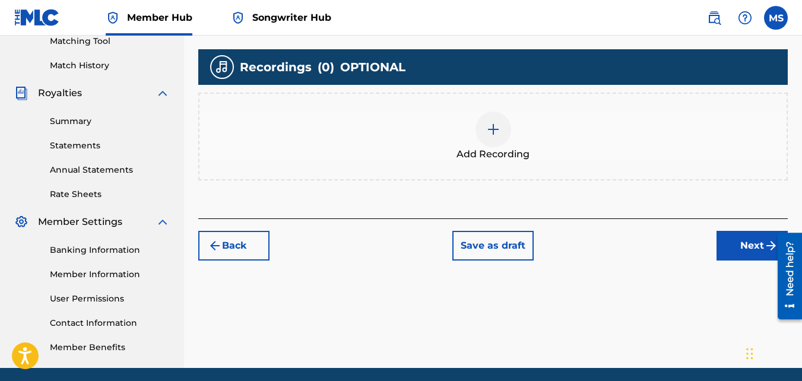
scroll to position [315, 0]
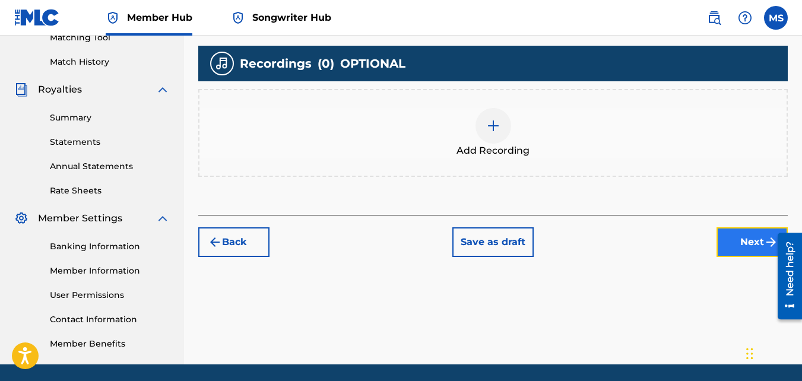
click at [742, 236] on button "Next" at bounding box center [751, 242] width 71 height 30
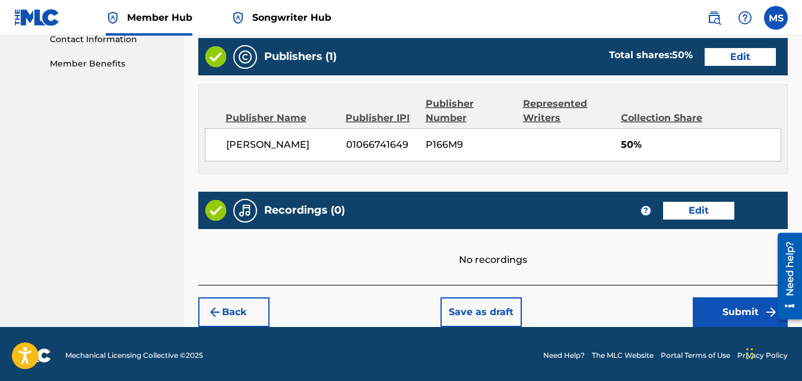
scroll to position [598, 0]
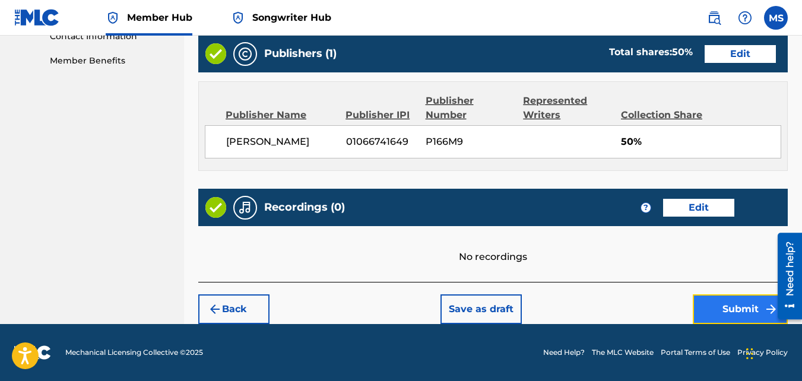
click at [723, 324] on button "Submit" at bounding box center [740, 309] width 95 height 30
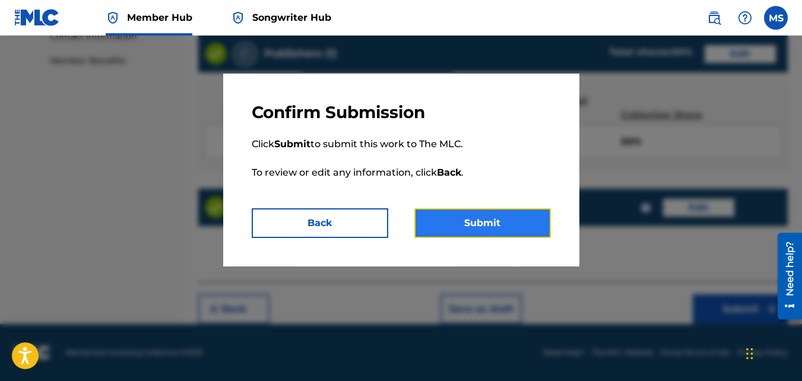
click at [482, 222] on button "Submit" at bounding box center [482, 223] width 136 height 30
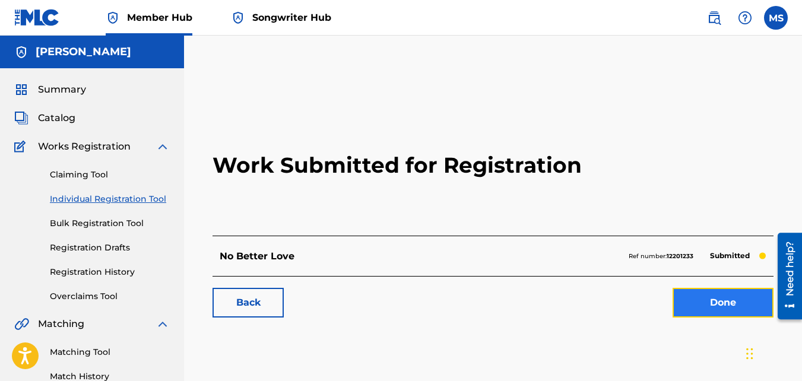
click at [727, 296] on link "Done" at bounding box center [722, 303] width 101 height 30
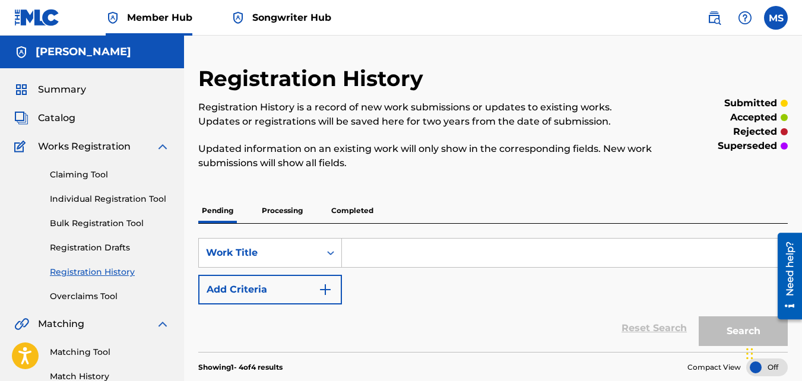
click at [392, 253] on input "Search Form" at bounding box center [564, 253] width 445 height 28
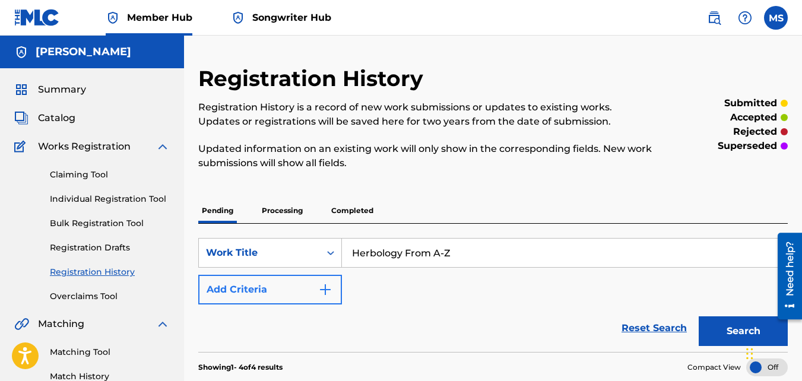
type input "Herbology From A-Z"
click at [248, 290] on button "Add Criteria" at bounding box center [270, 290] width 144 height 30
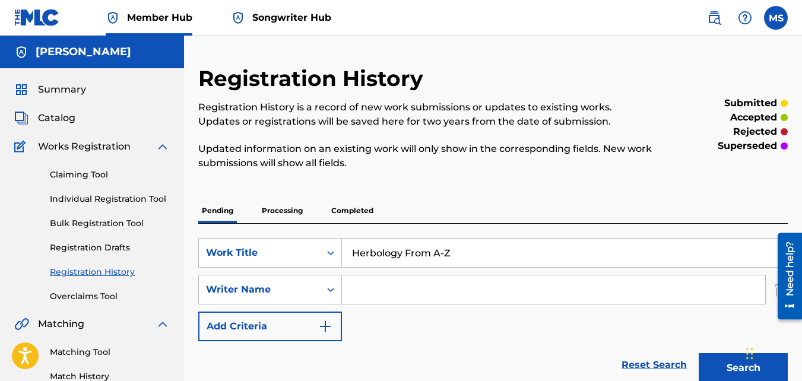
click at [377, 288] on input "Search Form" at bounding box center [553, 289] width 423 height 28
type input "[PERSON_NAME]"
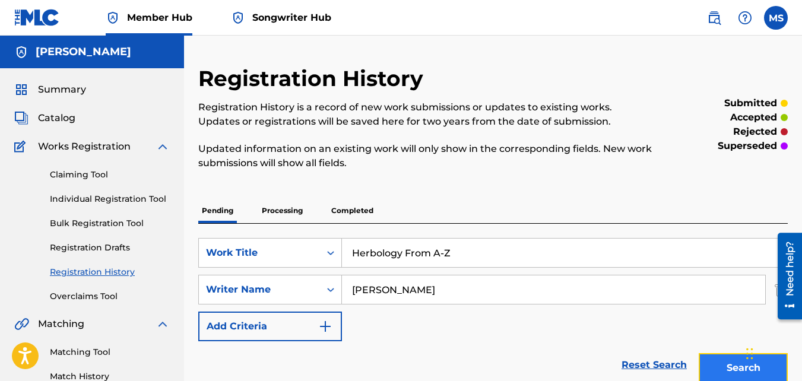
click at [730, 368] on button "Search" at bounding box center [742, 368] width 89 height 30
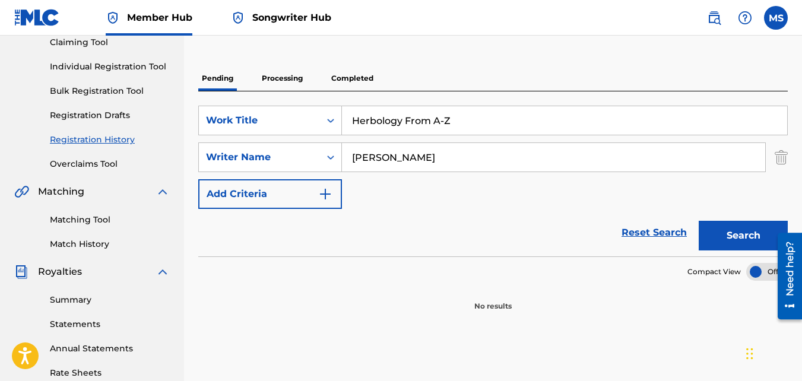
scroll to position [139, 0]
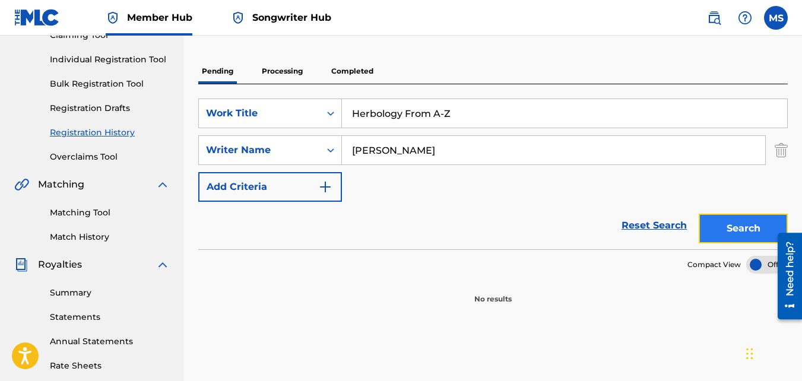
click at [730, 228] on button "Search" at bounding box center [742, 229] width 89 height 30
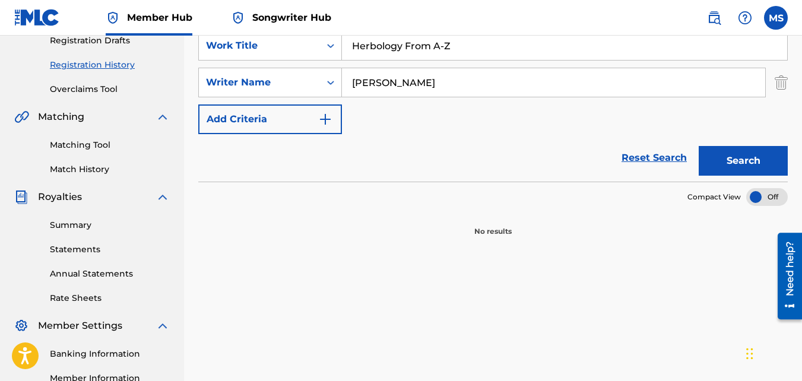
scroll to position [209, 0]
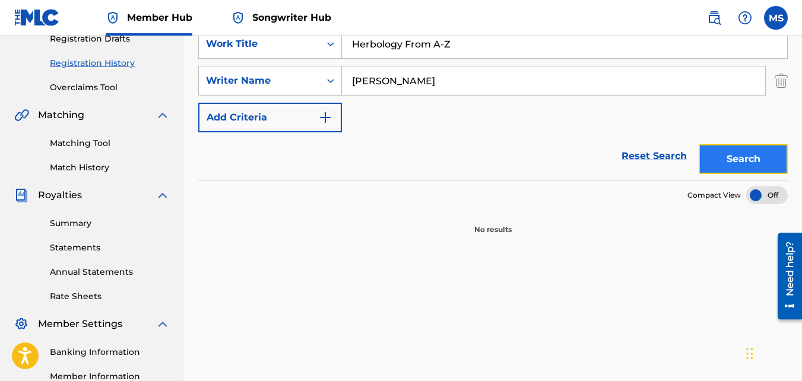
click at [725, 156] on button "Search" at bounding box center [742, 159] width 89 height 30
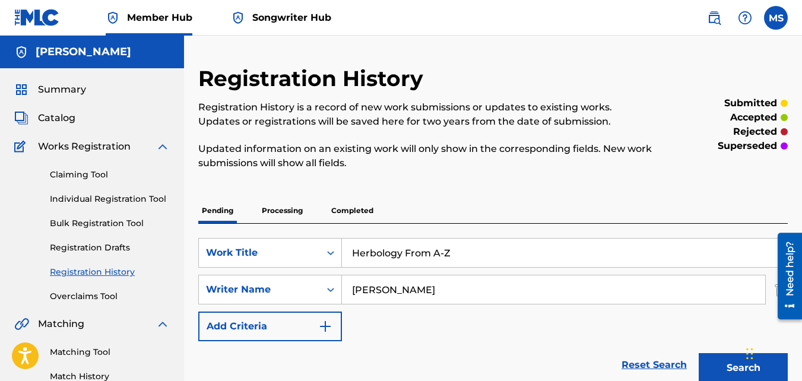
scroll to position [1, 0]
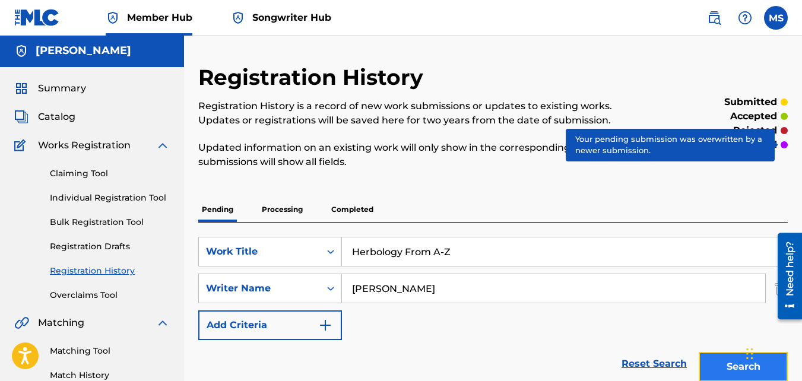
click at [714, 363] on button "Search" at bounding box center [742, 367] width 89 height 30
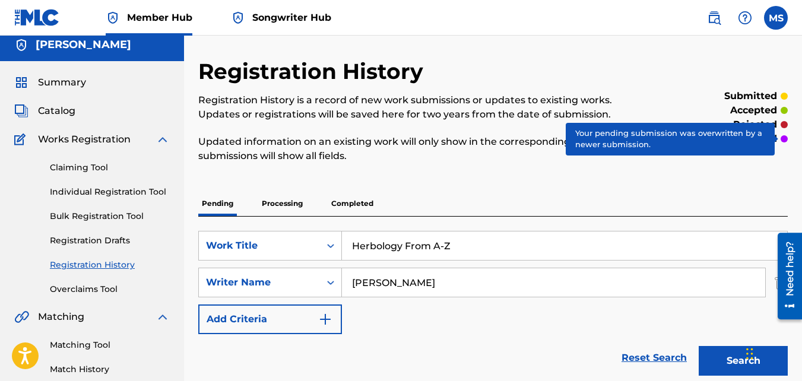
scroll to position [0, 0]
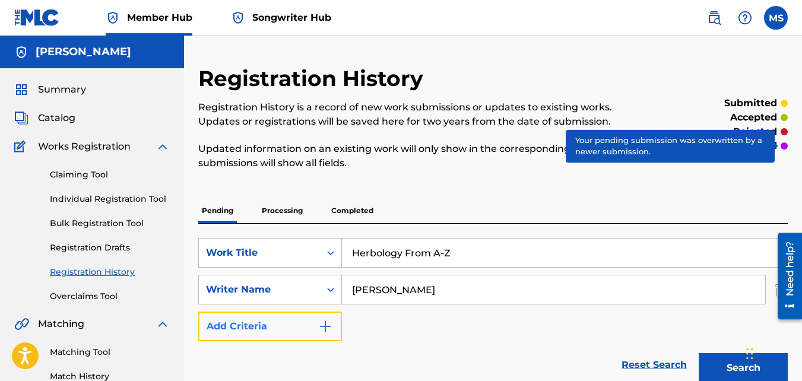
click at [252, 332] on button "Add Criteria" at bounding box center [270, 327] width 144 height 30
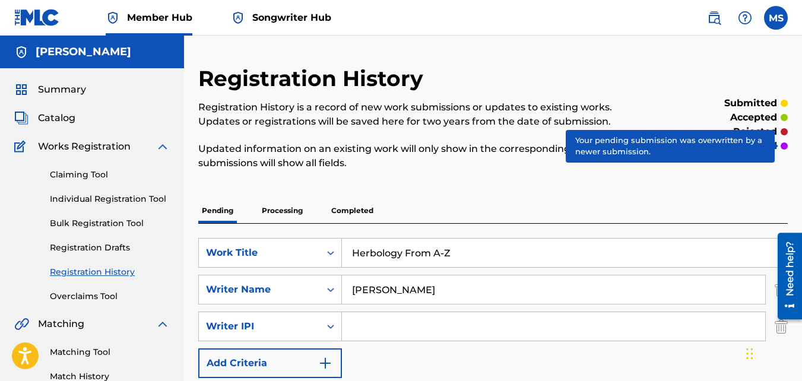
click at [396, 320] on input "Search Form" at bounding box center [553, 326] width 423 height 28
click at [563, 356] on div "SearchWithCriteriad641811c-2dee-4680-8a61-7aef66b544be Work Title Herbology Fro…" at bounding box center [492, 308] width 589 height 140
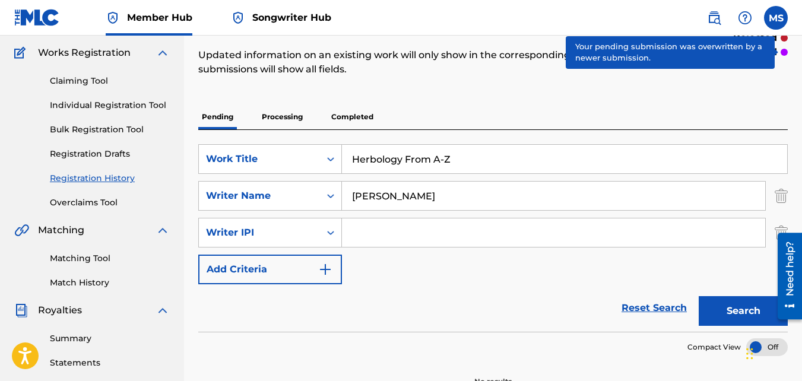
scroll to position [119, 0]
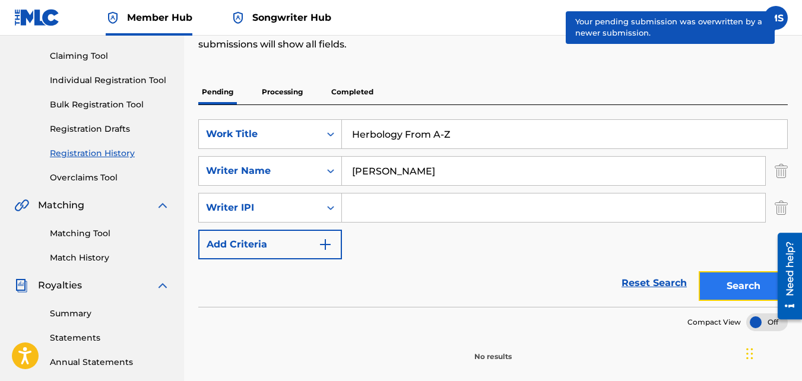
click at [729, 287] on button "Search" at bounding box center [742, 286] width 89 height 30
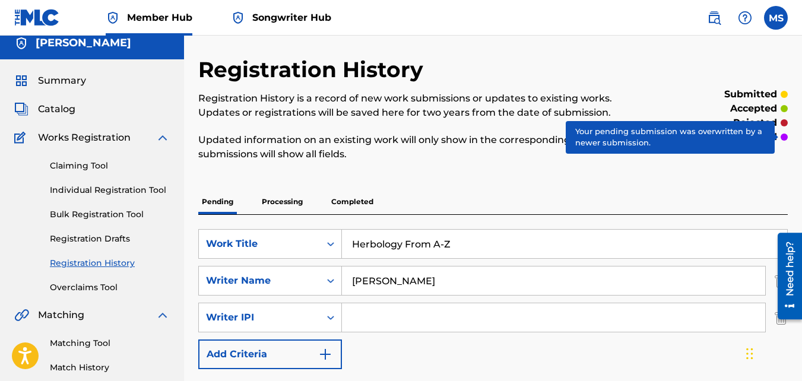
scroll to position [5, 0]
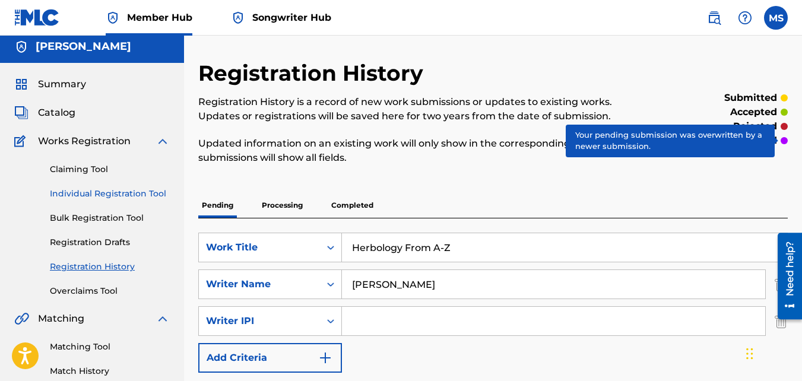
click at [80, 195] on link "Individual Registration Tool" at bounding box center [110, 194] width 120 height 12
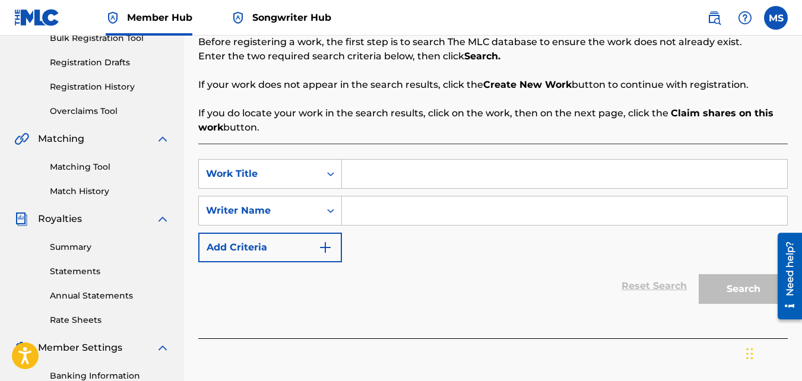
scroll to position [82, 0]
